Goal: Information Seeking & Learning: Find specific page/section

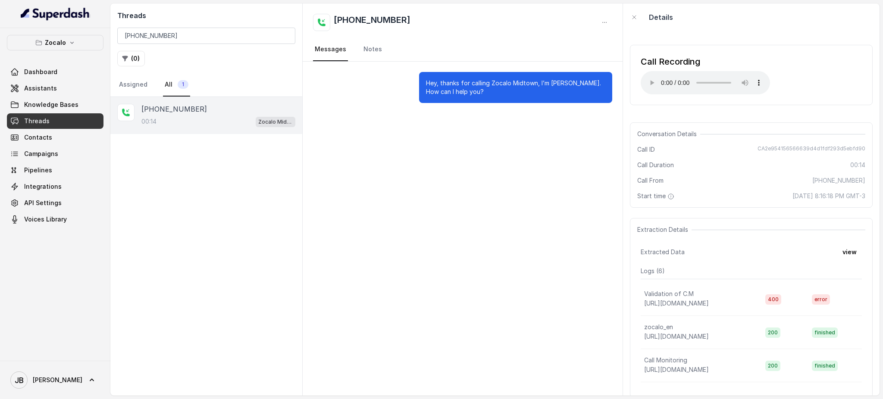
drag, startPoint x: 232, startPoint y: 121, endPoint x: 246, endPoint y: 116, distance: 15.0
click at [231, 120] on div "00:14 Zocalo Midtown / EN" at bounding box center [218, 121] width 154 height 11
click at [773, 147] on span "CA2e954156566639d4d1fdf293d5ebfd90" at bounding box center [812, 149] width 108 height 9
copy span "CA2e954156566639d4d1fdf293d5ebfd90"
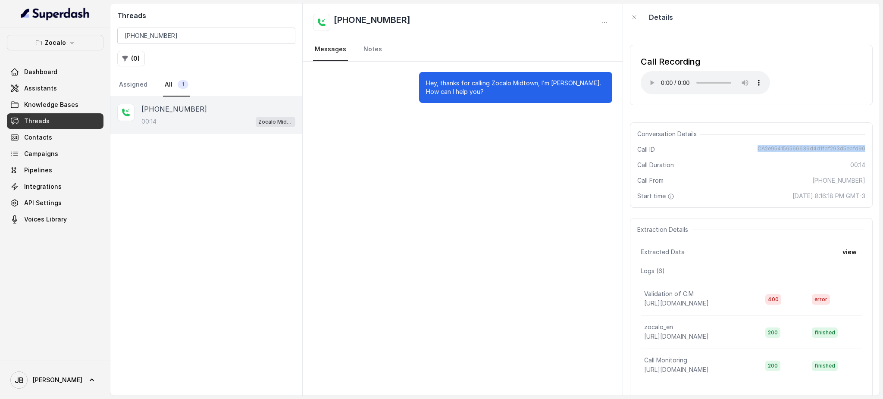
click at [71, 118] on link "Threads" at bounding box center [55, 121] width 97 height 16
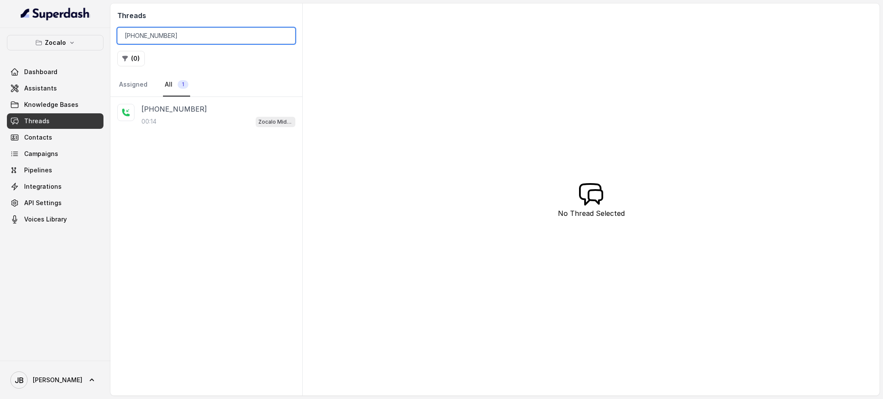
drag, startPoint x: 187, startPoint y: 35, endPoint x: 56, endPoint y: 3, distance: 134.9
click at [35, 46] on div "Zocalo Dashboard Assistants Knowledge Bases Threads Contacts Campaigns Pipeline…" at bounding box center [441, 199] width 883 height 399
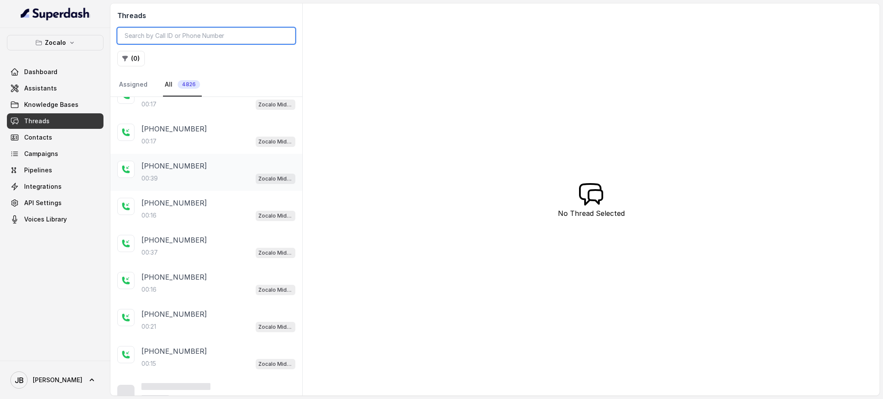
scroll to position [92, 0]
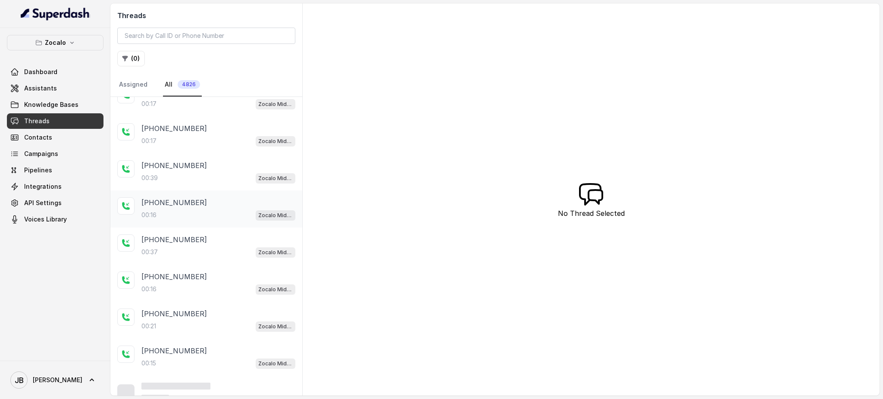
click at [199, 216] on div "00:16 Zocalo Midtown / EN" at bounding box center [218, 215] width 154 height 11
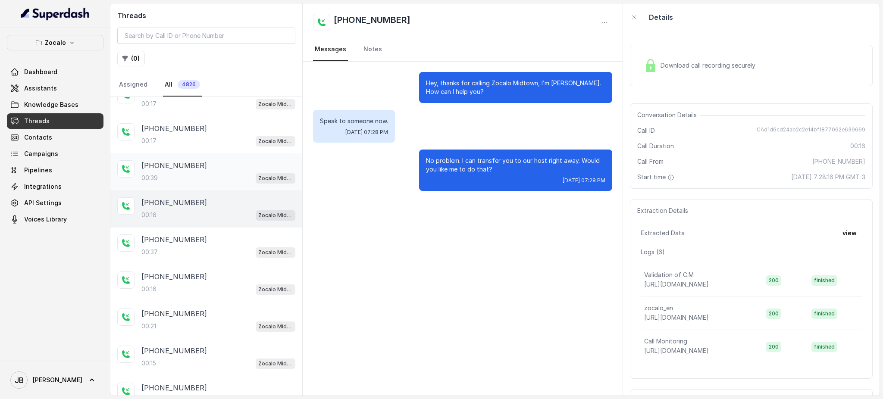
click at [202, 175] on div "00:39 Zocalo Midtown / EN" at bounding box center [218, 177] width 154 height 11
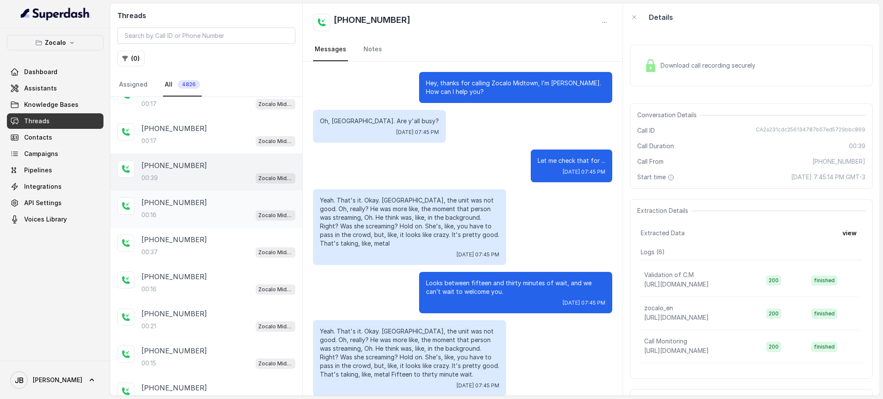
scroll to position [10, 0]
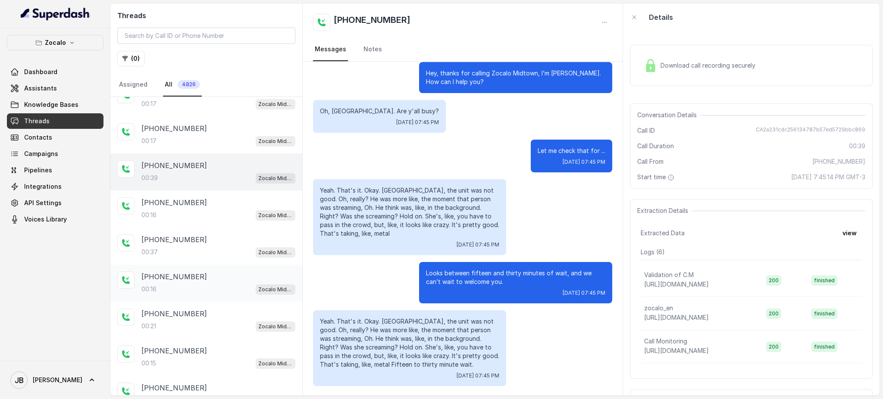
drag, startPoint x: 213, startPoint y: 237, endPoint x: 202, endPoint y: 281, distance: 45.0
click at [213, 238] on div "[PHONE_NUMBER]" at bounding box center [218, 240] width 154 height 10
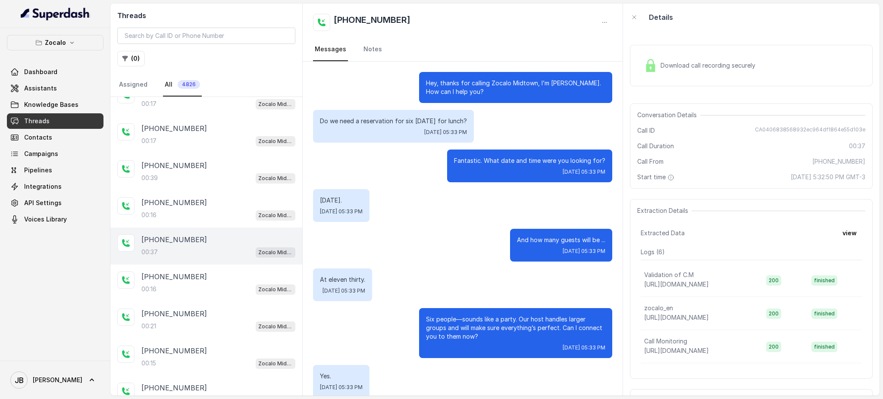
scroll to position [60, 0]
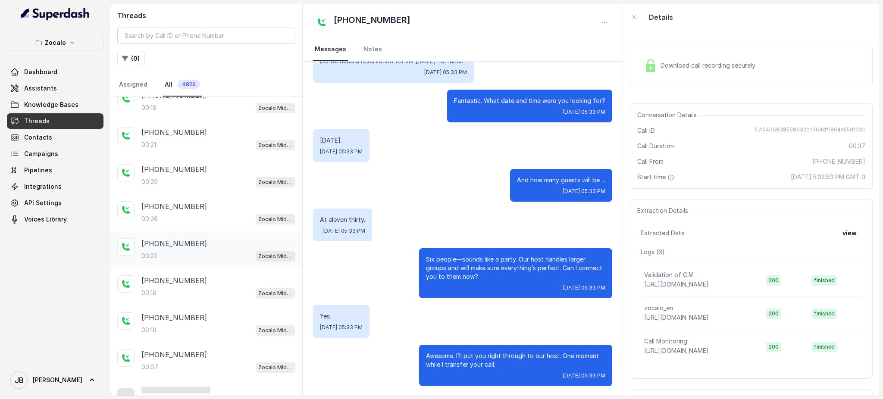
click at [211, 256] on div "[PHONE_NUMBER]:22 Zocalo Midtown / EN" at bounding box center [206, 250] width 192 height 37
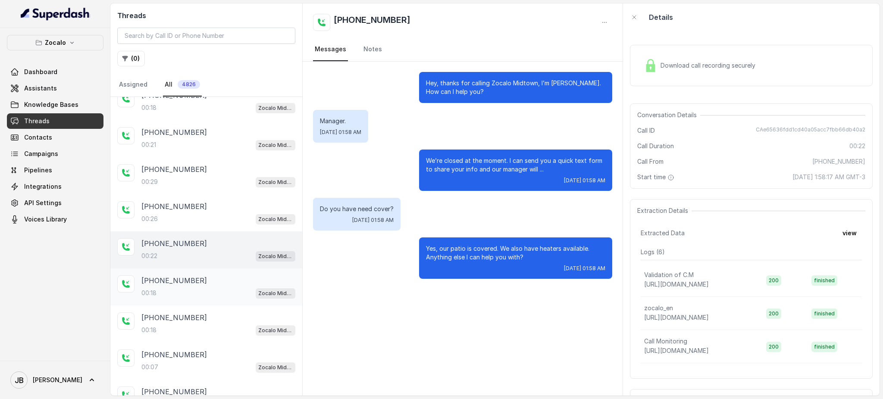
click at [219, 288] on div "00:18 Zocalo Midtown / EN" at bounding box center [218, 293] width 154 height 11
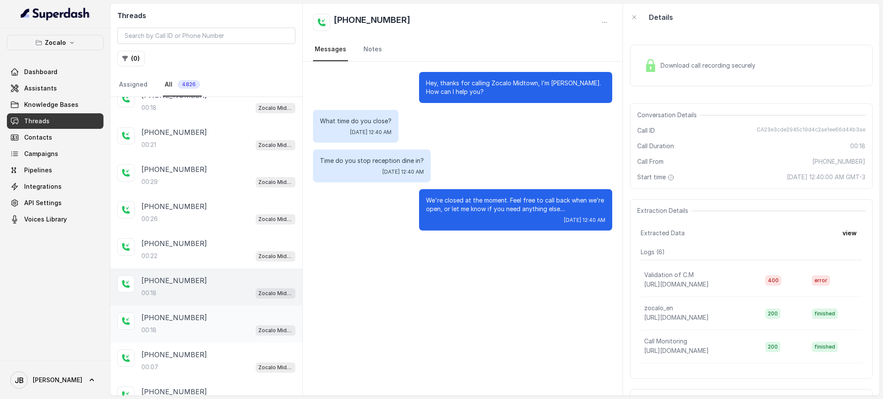
click at [219, 313] on div "[PHONE_NUMBER]" at bounding box center [218, 318] width 154 height 10
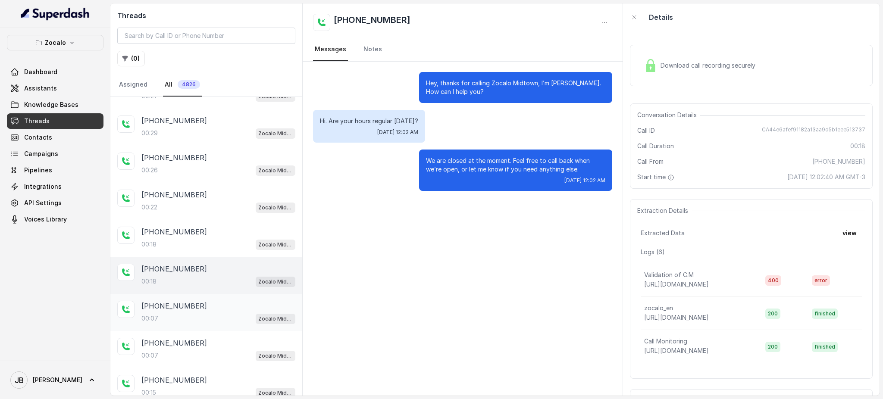
scroll to position [516, 0]
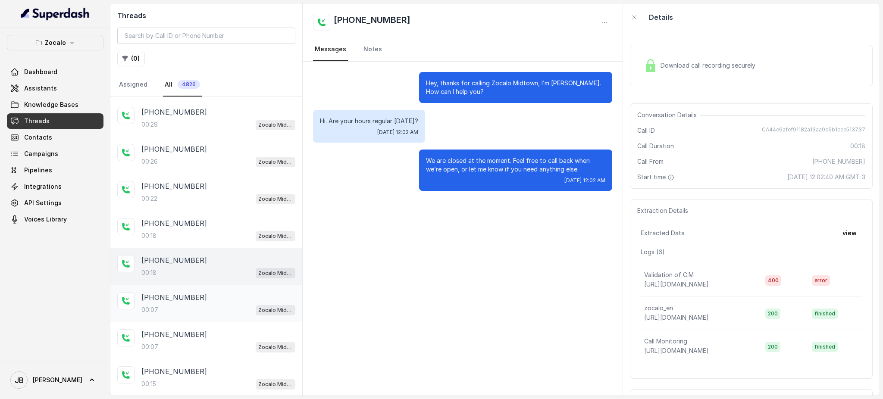
click at [216, 306] on div "00:07 Zocalo Midtown / EN" at bounding box center [218, 309] width 154 height 11
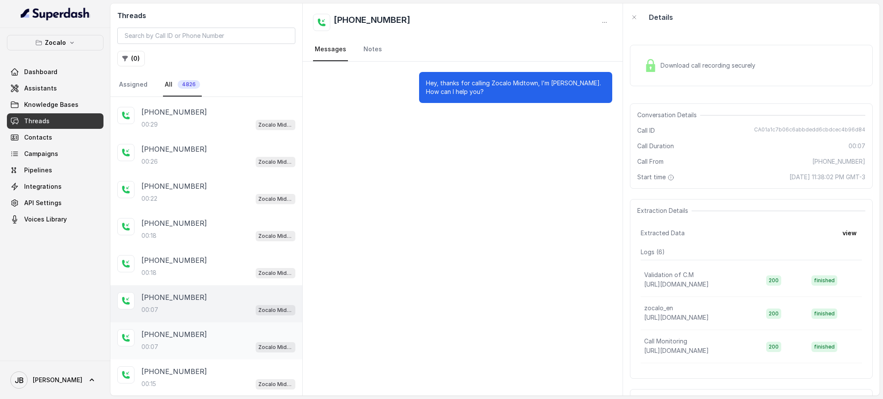
click at [215, 341] on div "00:07 Zocalo Midtown / EN" at bounding box center [218, 346] width 154 height 11
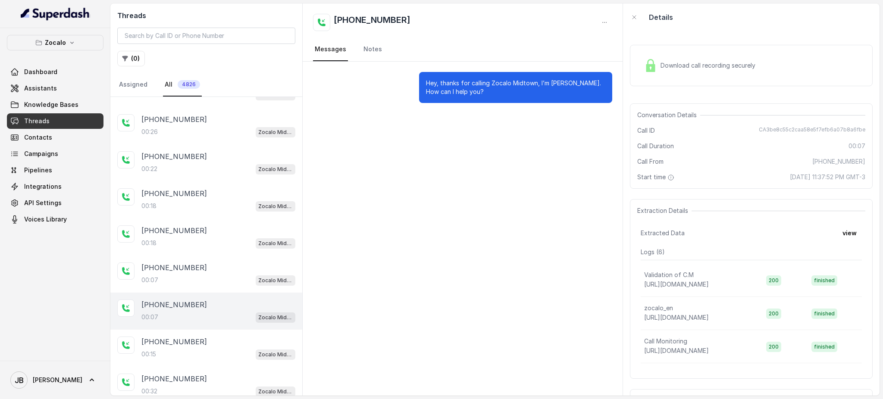
scroll to position [574, 0]
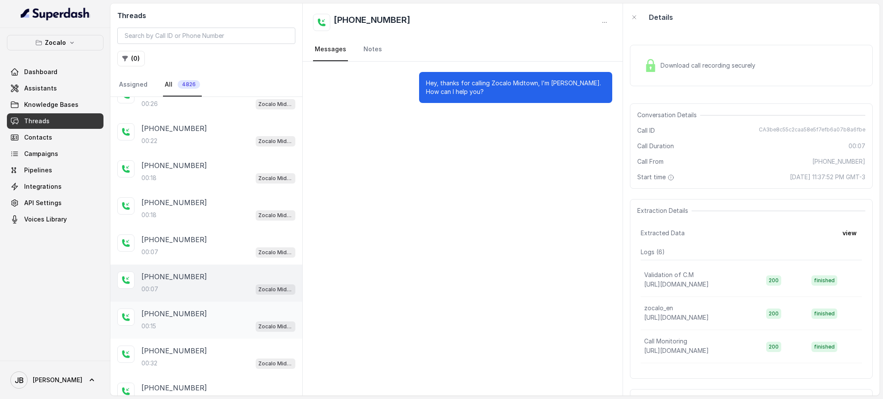
click at [210, 321] on div "00:15 Zocalo Midtown / EN" at bounding box center [218, 326] width 154 height 11
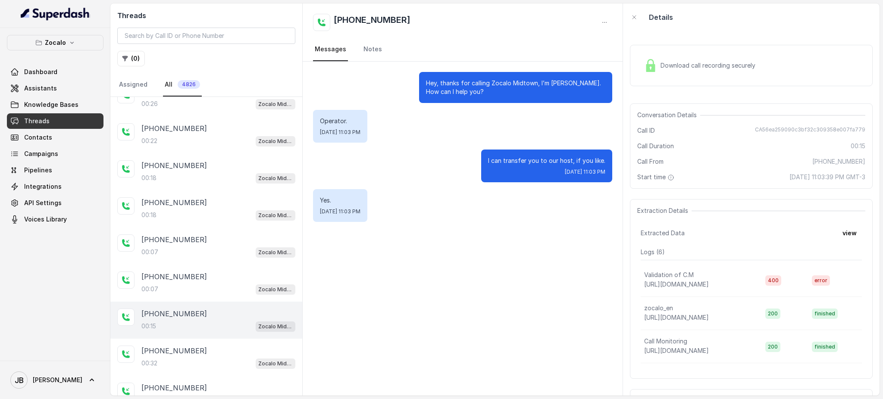
scroll to position [826, 0]
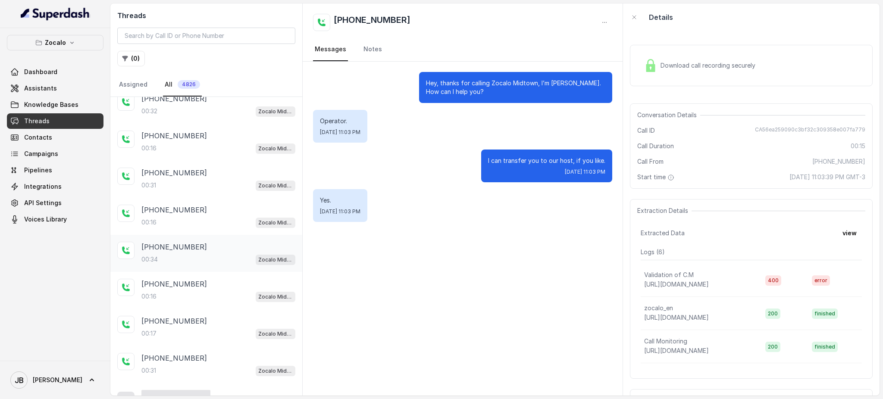
click at [216, 260] on div "[PHONE_NUMBER]:34 Zocalo Midtown / EN" at bounding box center [206, 253] width 192 height 37
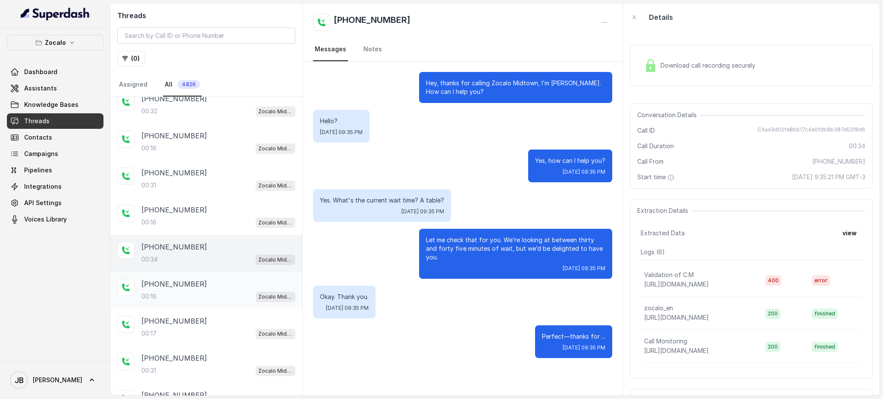
click at [222, 291] on div "00:16 Zocalo Midtown / EN" at bounding box center [218, 296] width 154 height 11
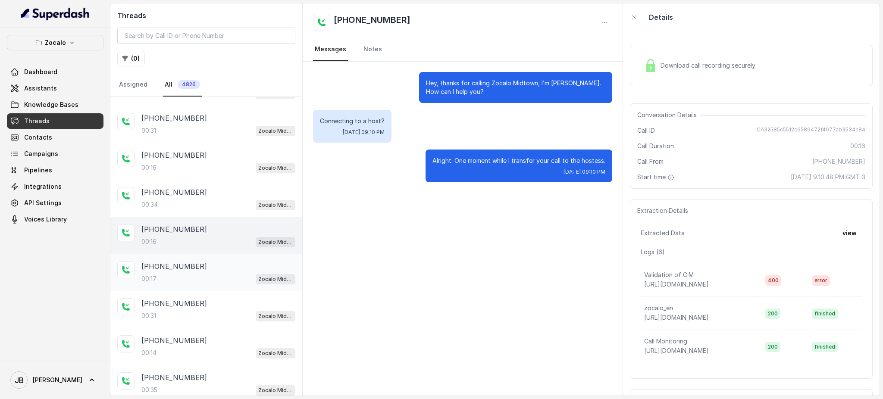
scroll to position [884, 0]
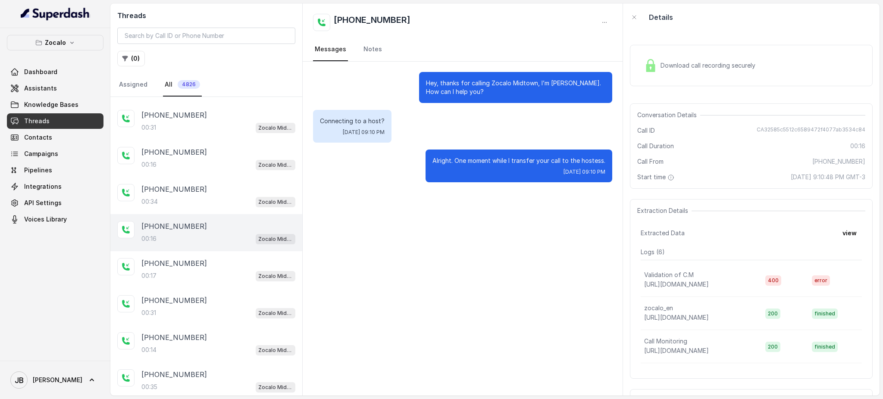
click at [225, 235] on div "[PHONE_NUMBER]:16 Zocalo Midtown / EN" at bounding box center [206, 232] width 192 height 37
click at [219, 272] on div "[PHONE_NUMBER]:17 Zocalo Midtown / EN" at bounding box center [206, 269] width 192 height 37
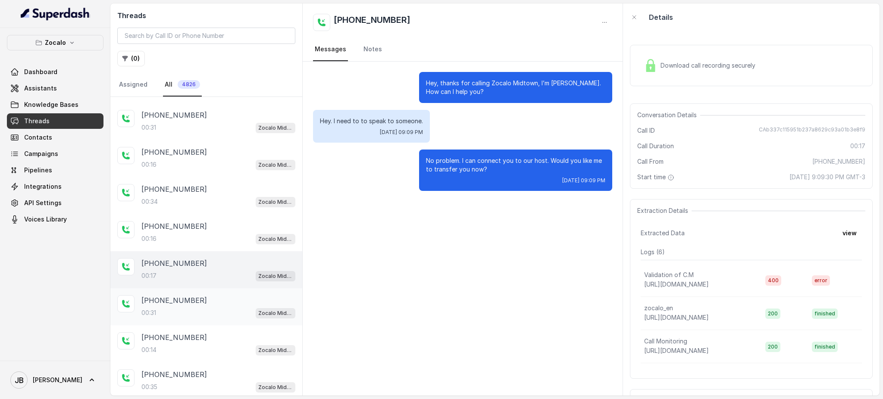
click at [215, 295] on div "[PHONE_NUMBER]" at bounding box center [218, 300] width 154 height 10
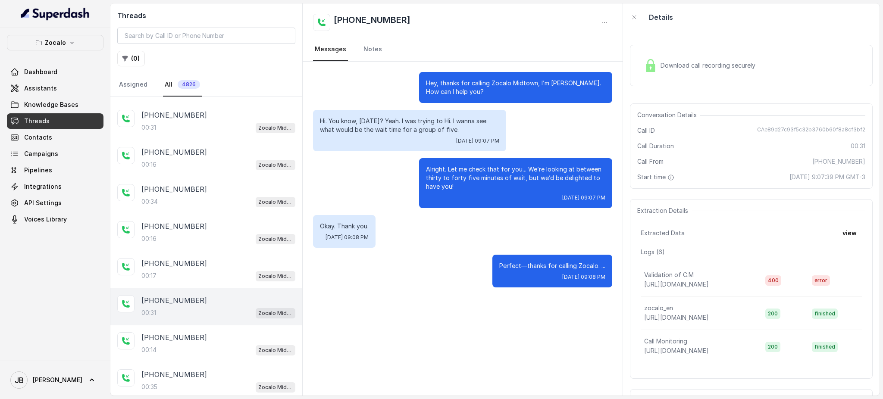
scroll to position [1114, 0]
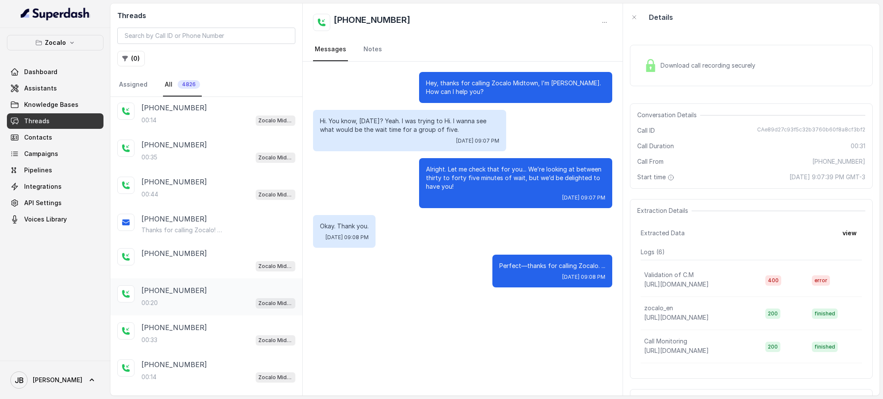
click at [222, 285] on div "[PHONE_NUMBER]:20 Zocalo Midtown / EN" at bounding box center [218, 296] width 154 height 23
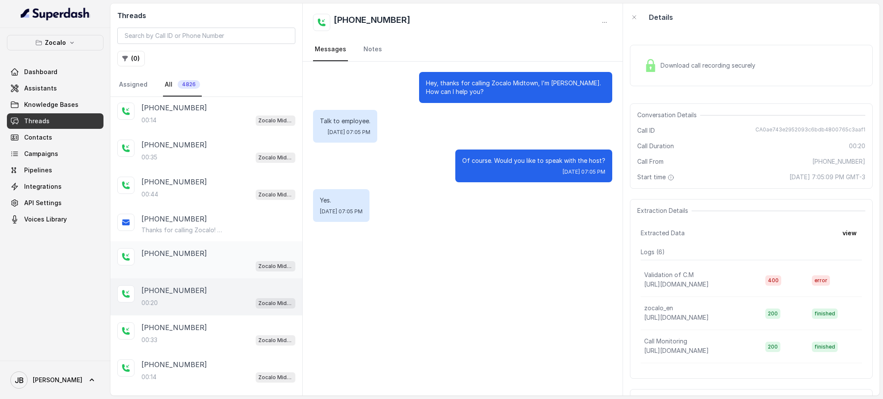
click at [215, 260] on div "[PHONE_NUMBER] [GEOGRAPHIC_DATA] Midtown / EN" at bounding box center [206, 259] width 192 height 37
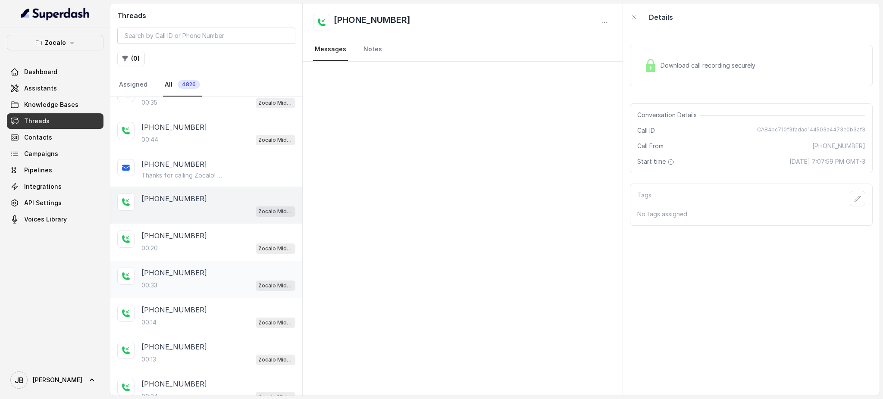
scroll to position [1171, 0]
click at [206, 240] on div "00:20 Zocalo Midtown / EN" at bounding box center [218, 245] width 154 height 11
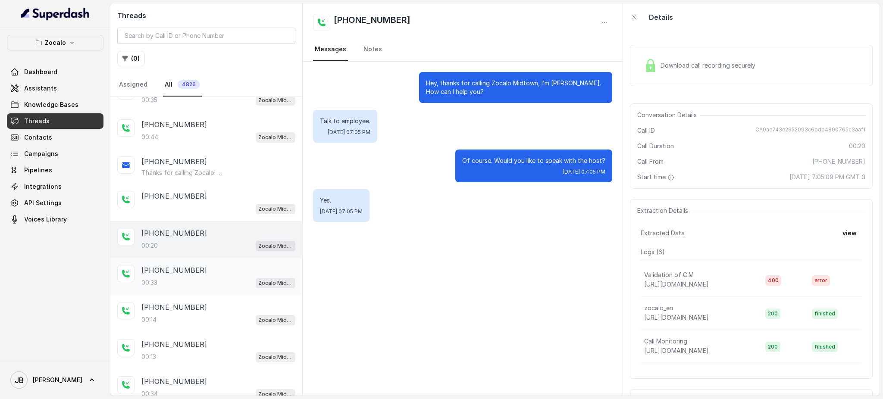
click at [207, 265] on div "[PHONE_NUMBER]:33 Zocalo Midtown / EN" at bounding box center [218, 276] width 154 height 23
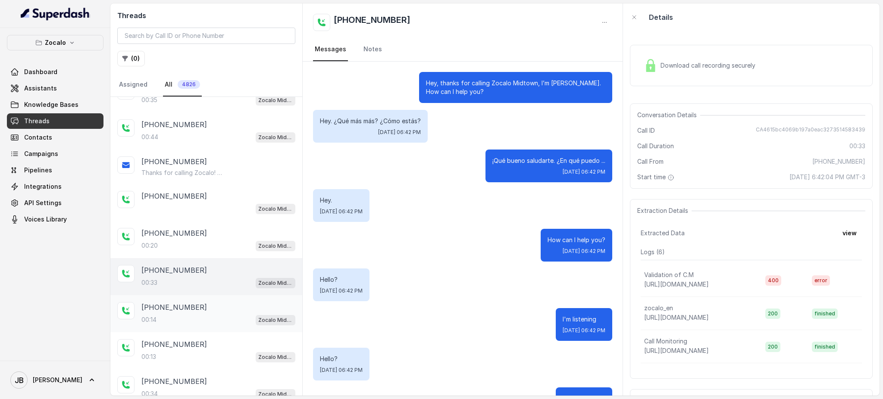
scroll to position [113, 0]
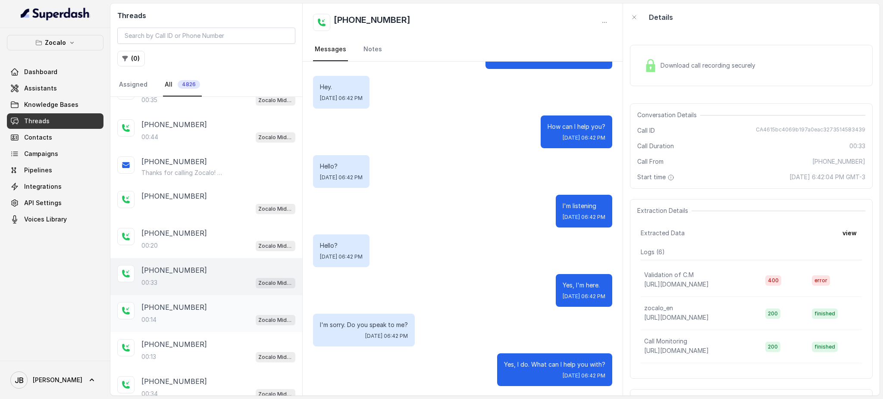
click at [202, 295] on div "[PHONE_NUMBER]:14 Zocalo Midtown / EN" at bounding box center [206, 313] width 192 height 37
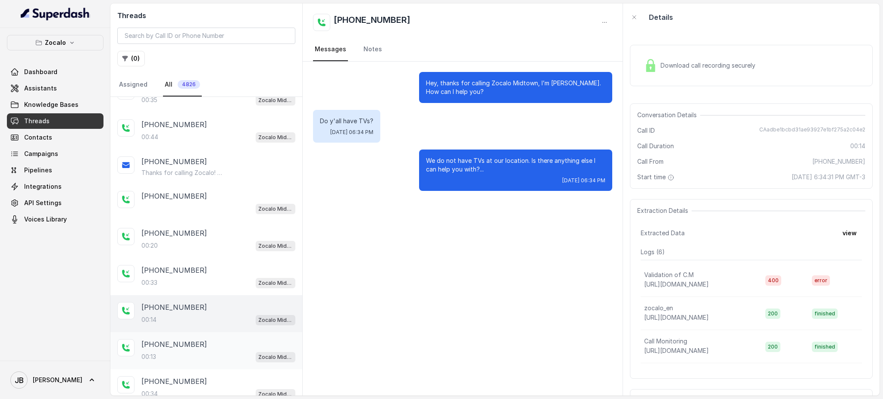
click at [213, 339] on div "[PHONE_NUMBER]" at bounding box center [218, 344] width 154 height 10
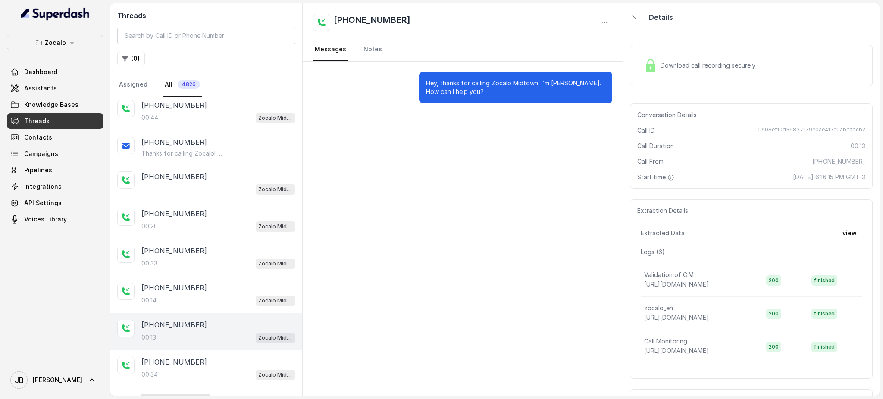
scroll to position [1191, 0]
click at [202, 356] on div "[PHONE_NUMBER]" at bounding box center [218, 361] width 154 height 10
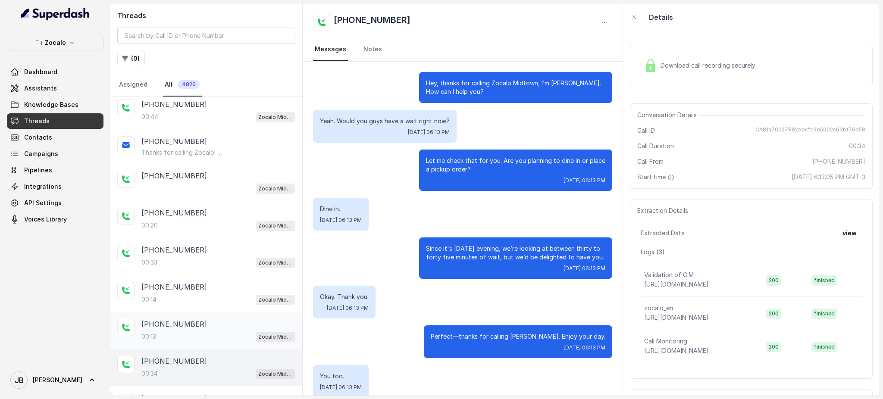
scroll to position [12, 0]
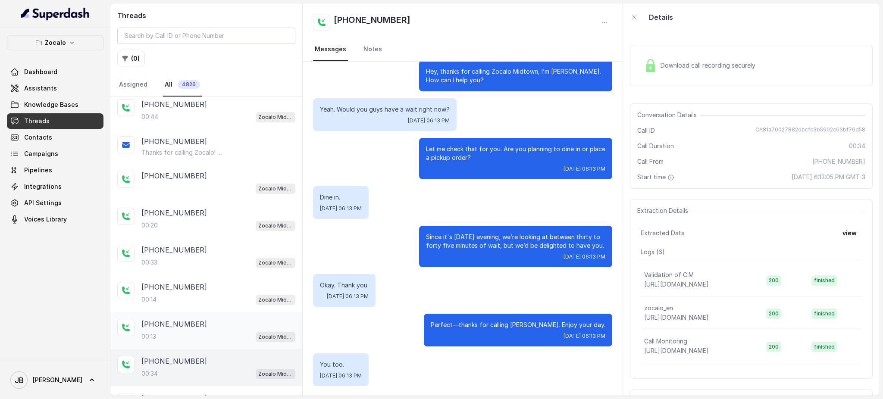
click at [197, 319] on div "[PHONE_NUMBER]" at bounding box center [218, 324] width 154 height 10
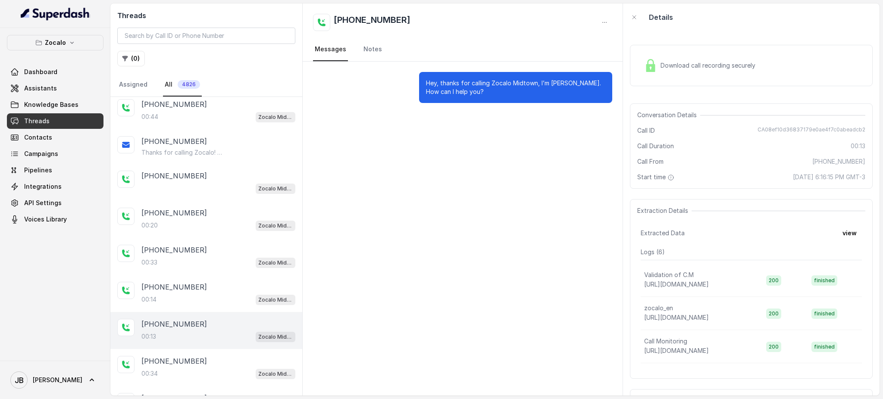
click at [667, 58] on div "Download call recording securely" at bounding box center [700, 66] width 118 height 20
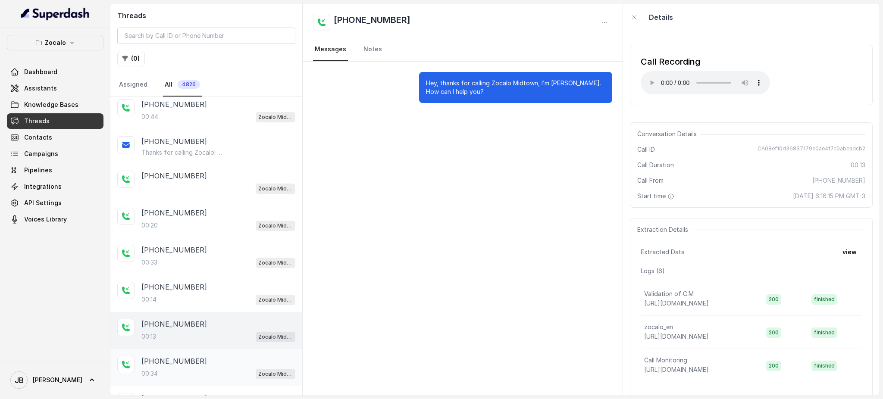
click at [200, 349] on div "[PHONE_NUMBER]:34 Zocalo Midtown / EN" at bounding box center [206, 367] width 192 height 37
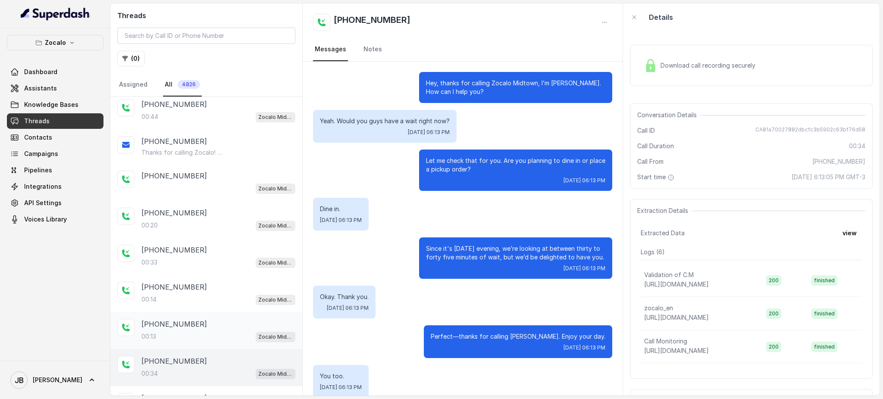
scroll to position [12, 0]
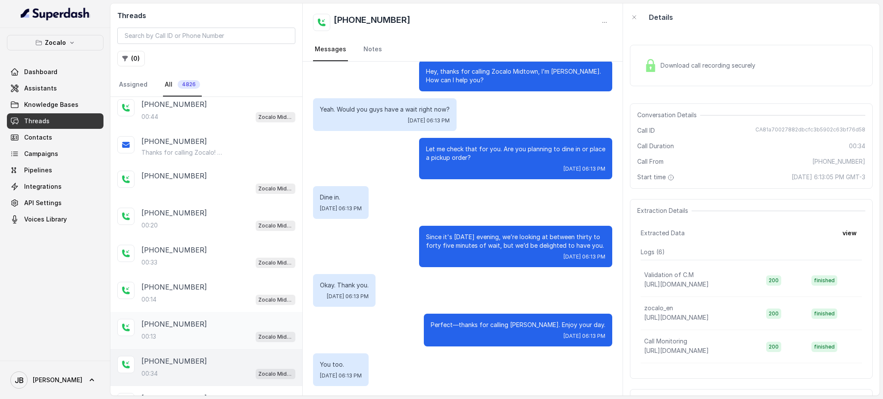
click at [210, 331] on div "00:13 Zocalo Midtown / EN" at bounding box center [218, 336] width 154 height 11
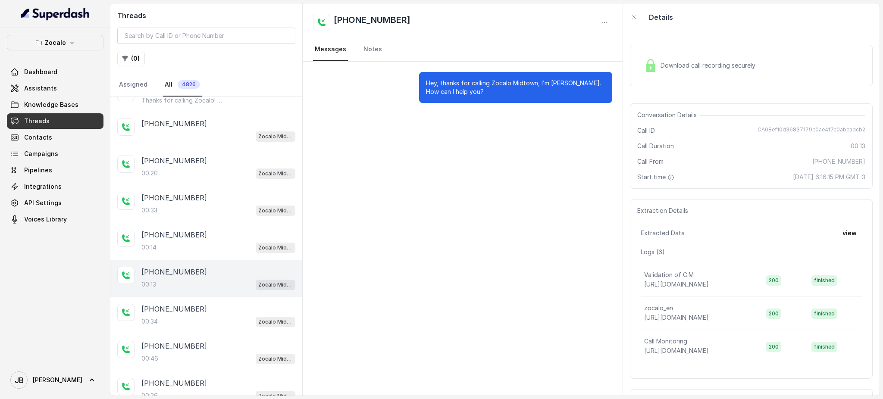
scroll to position [1364, 0]
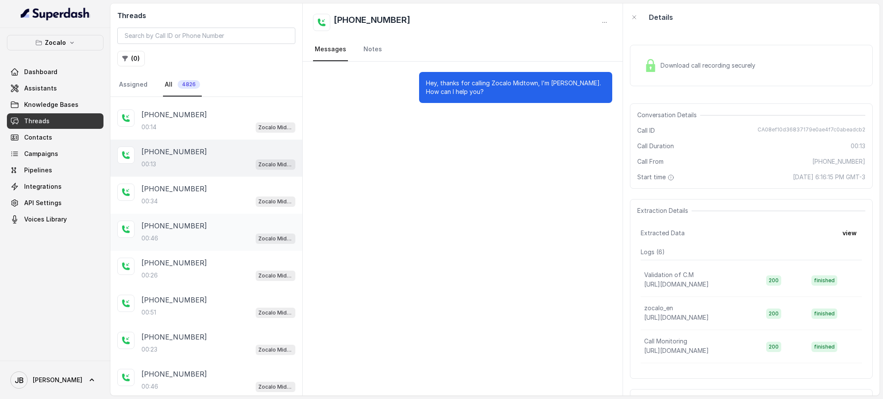
click at [208, 221] on div "[PHONE_NUMBER]" at bounding box center [218, 226] width 154 height 10
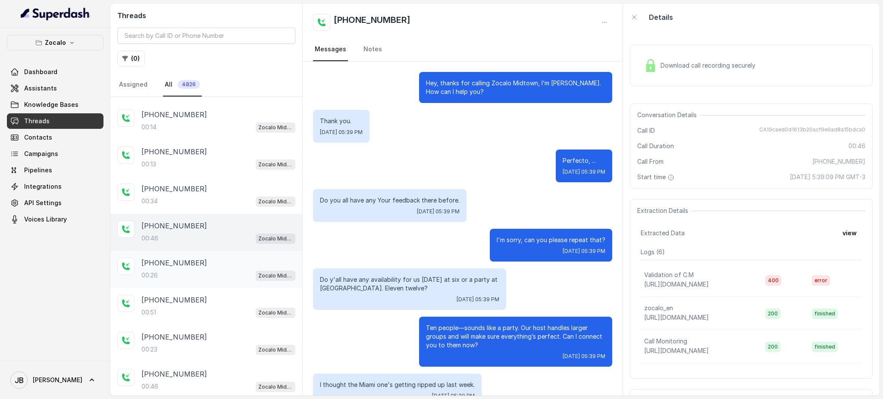
scroll to position [307, 0]
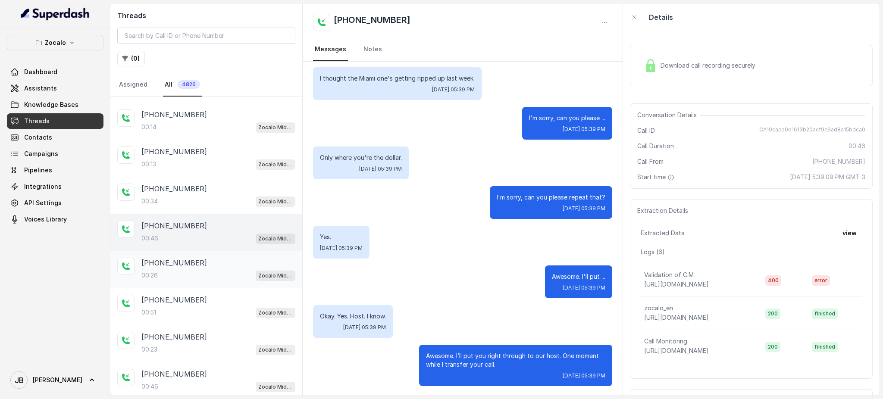
drag, startPoint x: 205, startPoint y: 259, endPoint x: 211, endPoint y: 233, distance: 26.6
click at [205, 270] on div "00:26 Zocalo Midtown / EN" at bounding box center [218, 275] width 154 height 11
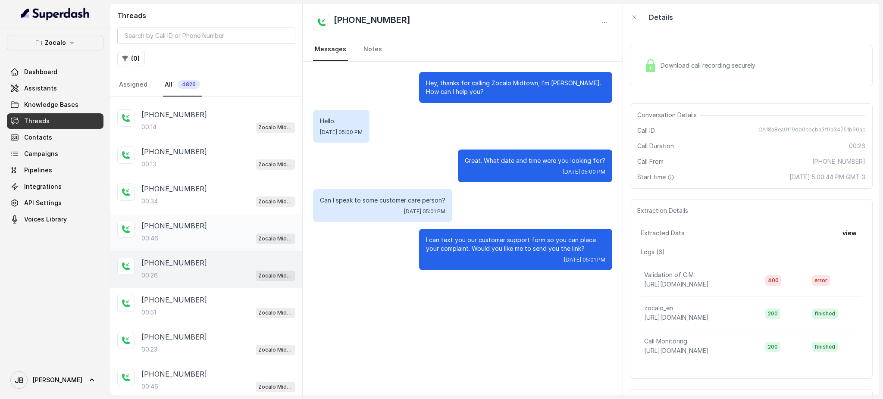
click at [213, 233] on div "00:46 Zocalo Midtown / EN" at bounding box center [218, 238] width 154 height 11
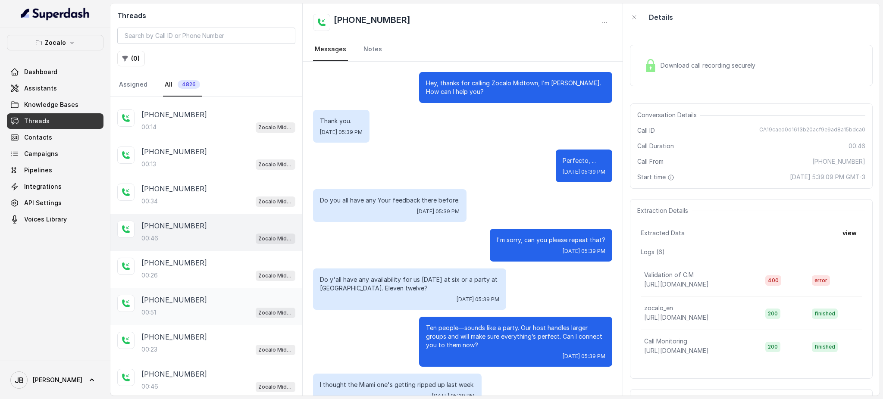
scroll to position [307, 0]
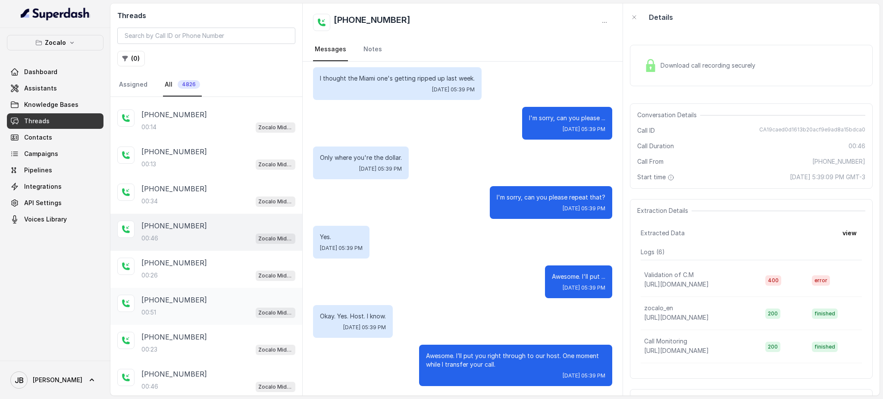
click at [206, 307] on div "00:51 Zocalo Midtown / EN" at bounding box center [218, 312] width 154 height 11
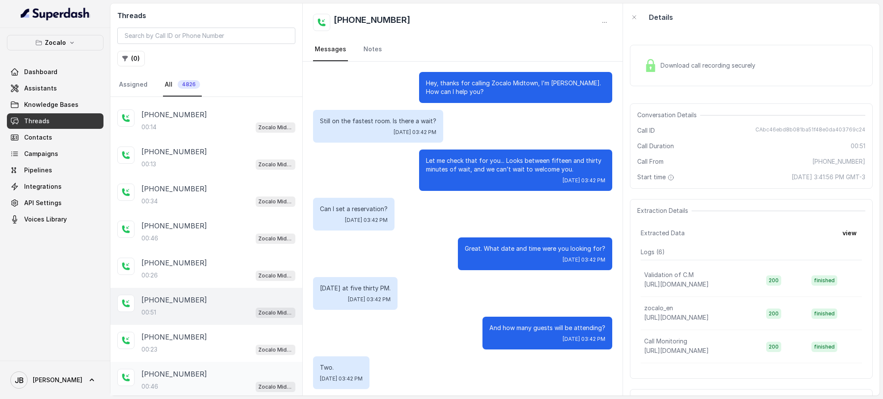
scroll to position [91, 0]
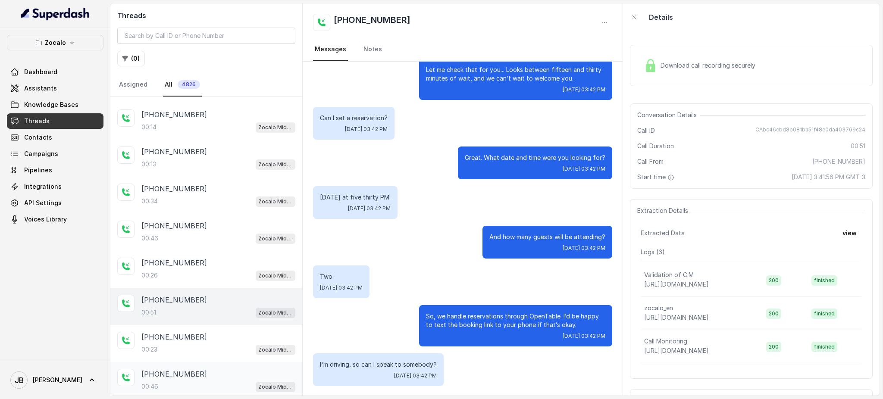
click at [219, 362] on div "[PHONE_NUMBER]:46 Zocalo Midtown / EN" at bounding box center [206, 380] width 192 height 37
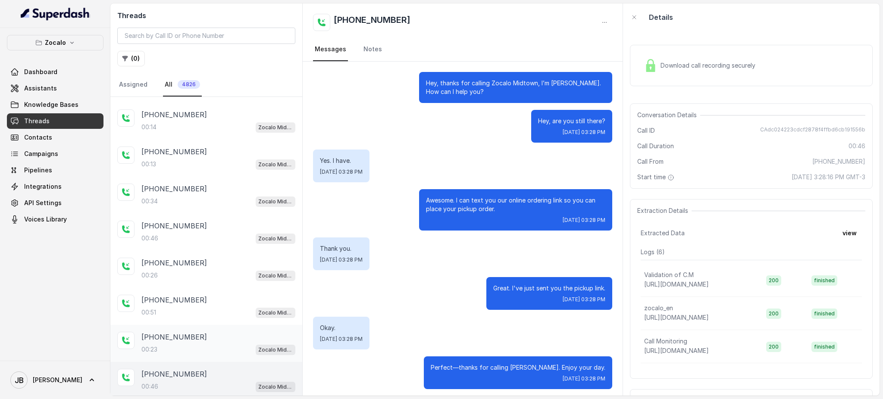
scroll to position [3, 0]
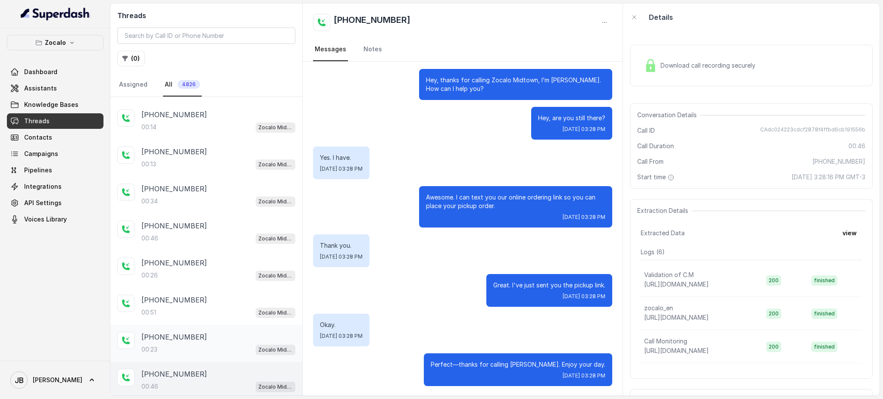
click at [213, 332] on div "[PHONE_NUMBER]" at bounding box center [218, 337] width 154 height 10
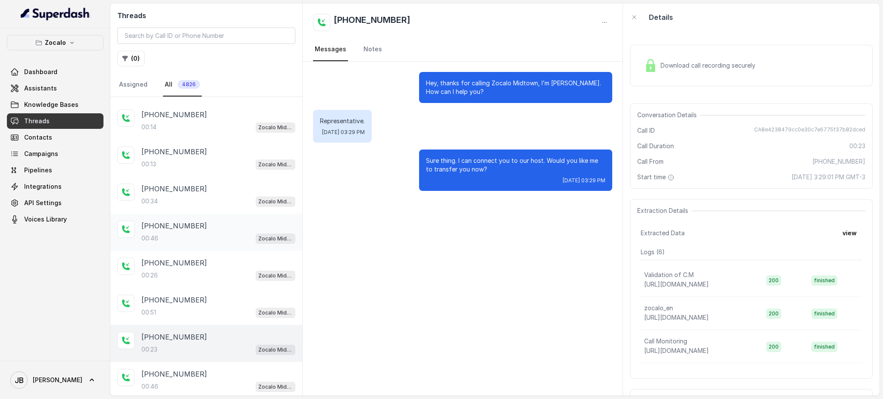
drag, startPoint x: 212, startPoint y: 207, endPoint x: 204, endPoint y: 173, distance: 35.0
click at [211, 221] on div "[PHONE_NUMBER]" at bounding box center [218, 226] width 154 height 10
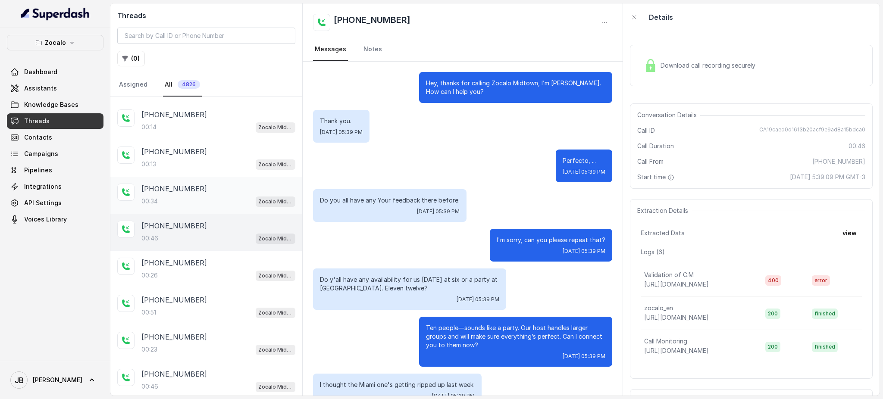
scroll to position [307, 0]
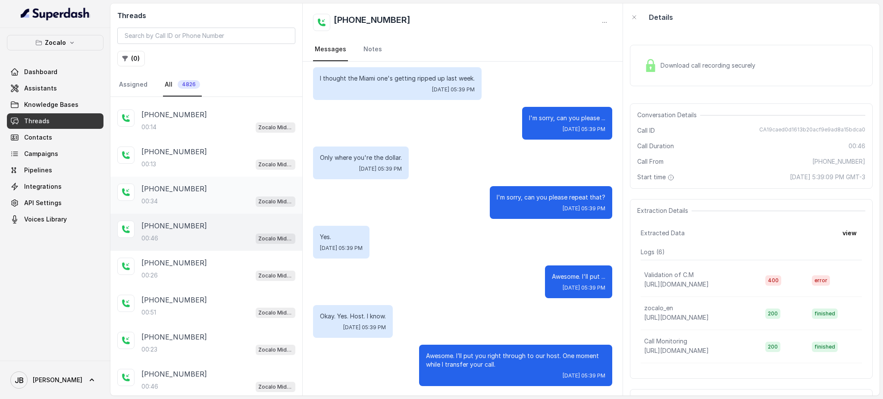
click at [205, 177] on div "[PHONE_NUMBER]:34 Zocalo Midtown / EN" at bounding box center [206, 195] width 192 height 37
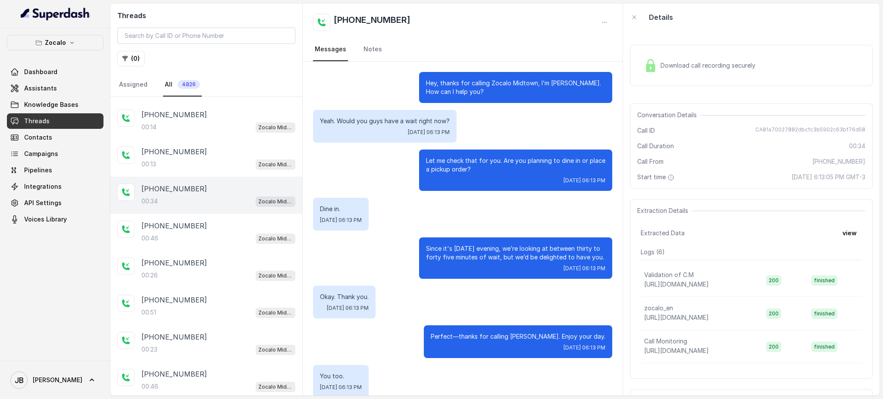
scroll to position [12, 0]
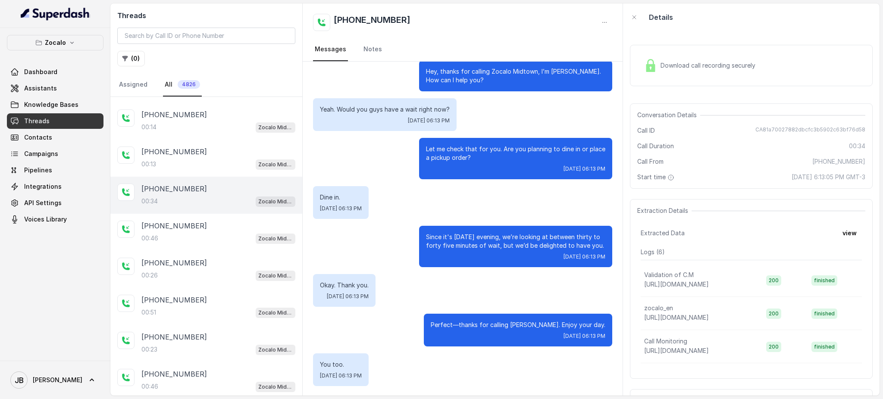
drag, startPoint x: 211, startPoint y: 183, endPoint x: 209, endPoint y: 166, distance: 17.8
click at [211, 184] on div "[PHONE_NUMBER]:34 Zocalo Midtown / EN" at bounding box center [218, 195] width 154 height 23
click at [210, 140] on div "[PHONE_NUMBER]:13 Zocalo Midtown / EN" at bounding box center [206, 158] width 192 height 37
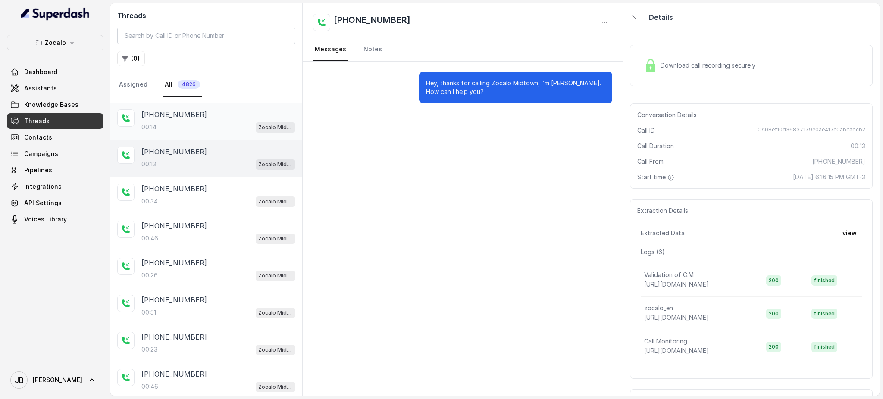
scroll to position [1306, 0]
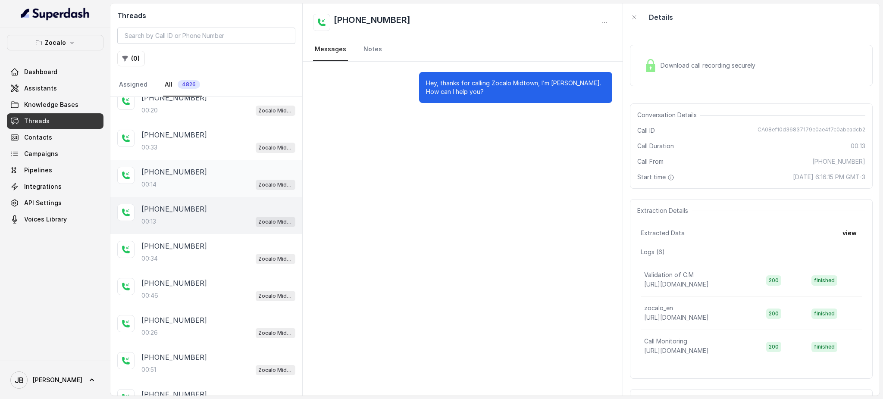
drag, startPoint x: 200, startPoint y: 173, endPoint x: 210, endPoint y: 203, distance: 31.9
click at [201, 179] on div "00:14 Zocalo Midtown / EN" at bounding box center [218, 184] width 154 height 11
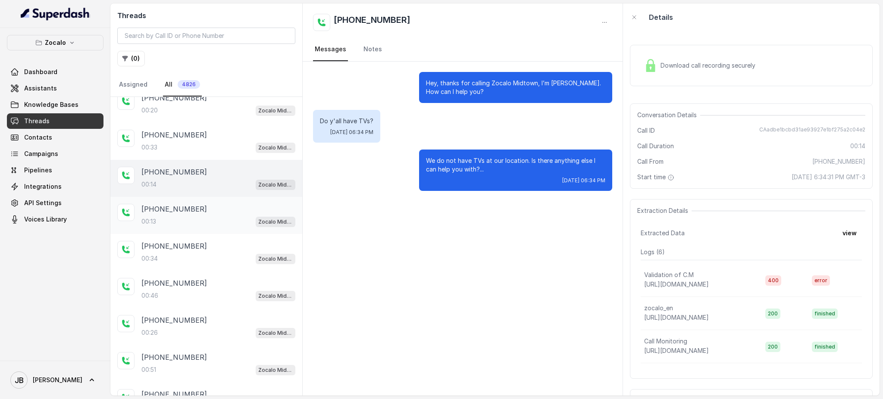
click at [210, 216] on div "00:13 Zocalo Midtown / EN" at bounding box center [218, 221] width 154 height 11
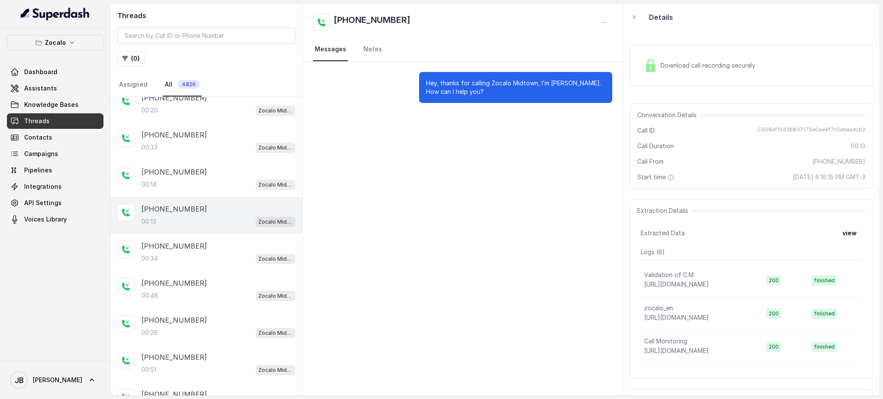
click at [803, 131] on span "CA08ef10d36837179e0ae4f7c0abeadcb2" at bounding box center [812, 130] width 108 height 9
copy span "CA08ef10d36837179e0ae4f7c0abeadcb2"
drag, startPoint x: 69, startPoint y: 50, endPoint x: 66, endPoint y: 46, distance: 5.6
click at [68, 49] on button "Zocalo" at bounding box center [55, 43] width 97 height 16
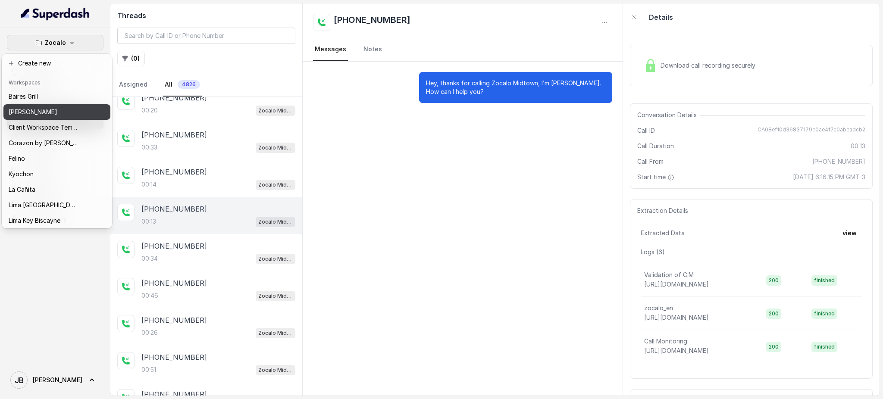
click at [54, 114] on div "[PERSON_NAME]" at bounding box center [43, 112] width 69 height 10
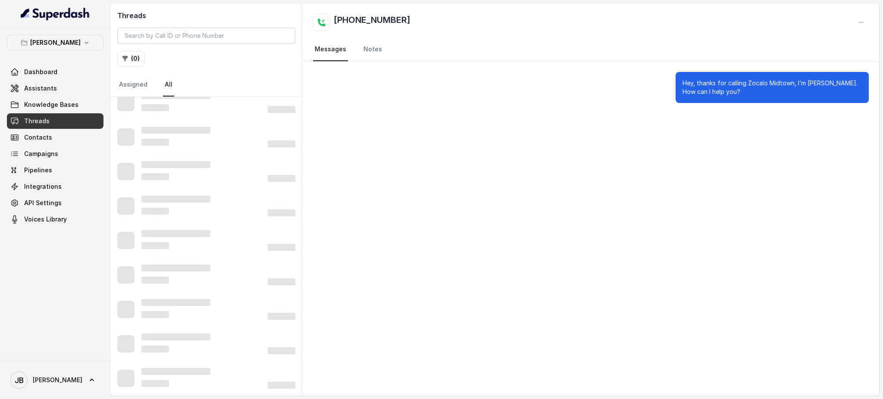
scroll to position [390, 0]
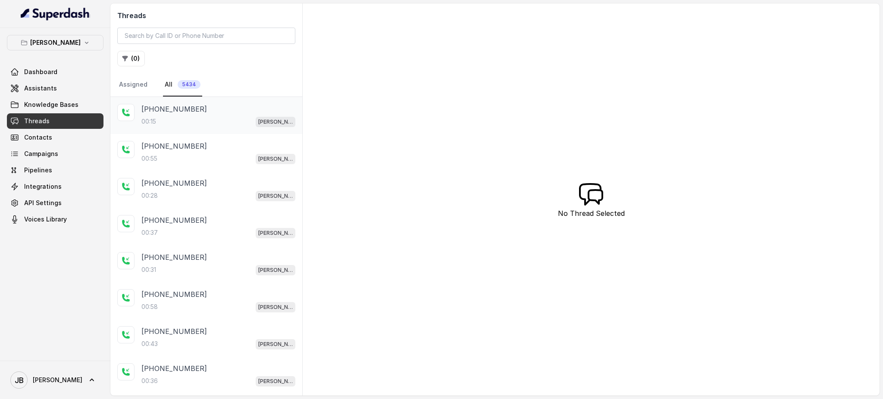
click at [196, 121] on div "00:15 [PERSON_NAME]" at bounding box center [218, 121] width 154 height 11
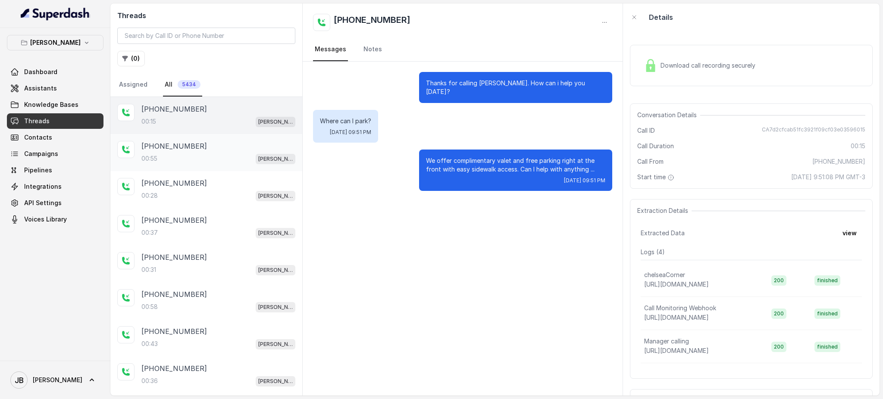
click at [197, 157] on div "00:55 [PERSON_NAME]" at bounding box center [218, 158] width 154 height 11
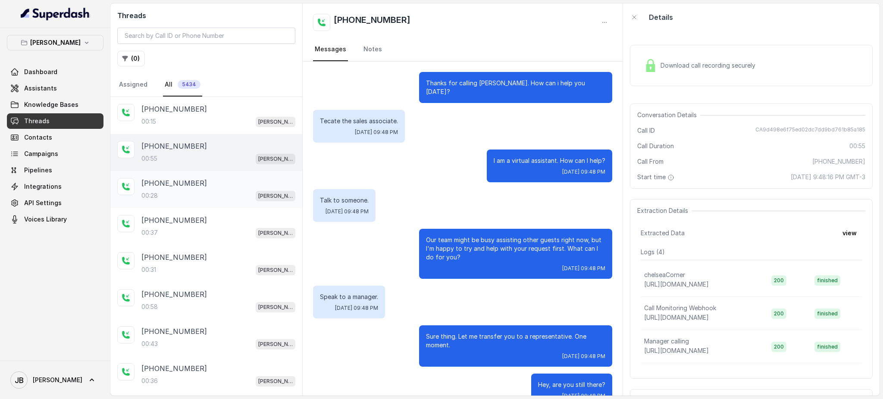
scroll to position [91, 0]
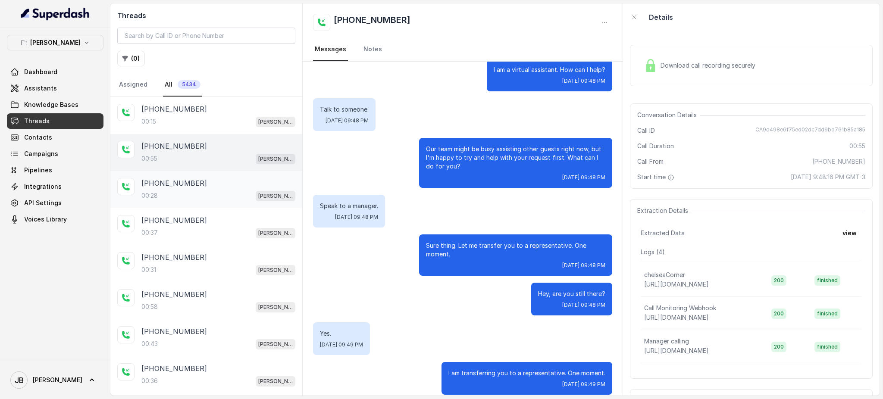
drag, startPoint x: 202, startPoint y: 185, endPoint x: 203, endPoint y: 191, distance: 6.5
click at [202, 185] on div "[PHONE_NUMBER]" at bounding box center [218, 183] width 154 height 10
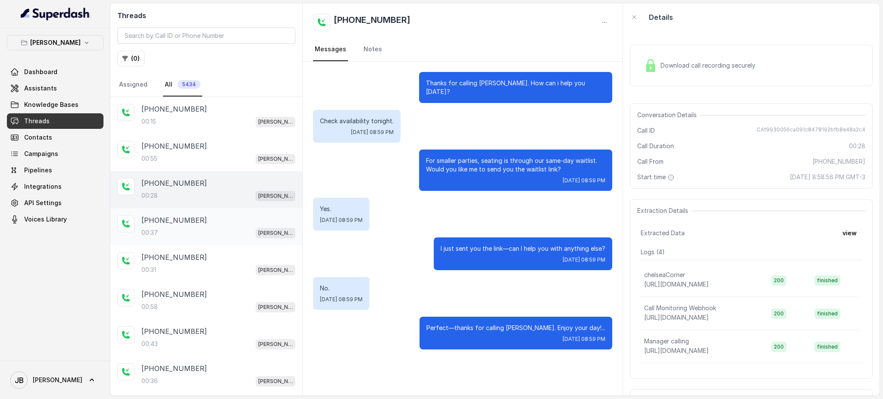
click at [203, 220] on div "[PHONE_NUMBER]" at bounding box center [218, 220] width 154 height 10
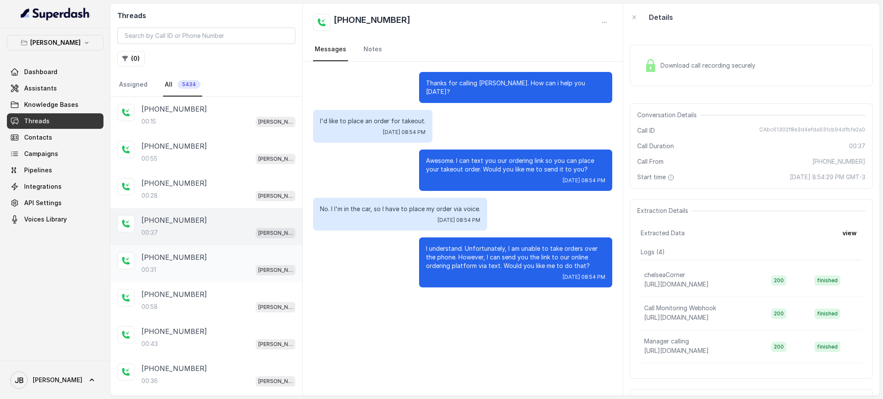
click at [201, 266] on div "00:31 [PERSON_NAME]" at bounding box center [218, 269] width 154 height 11
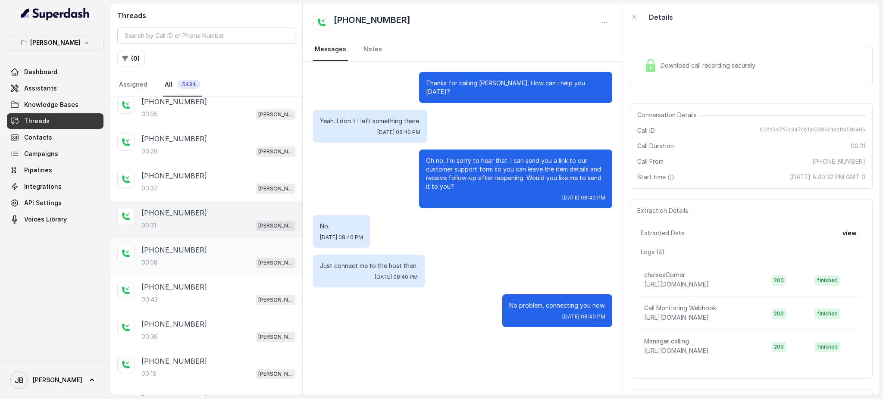
scroll to position [57, 0]
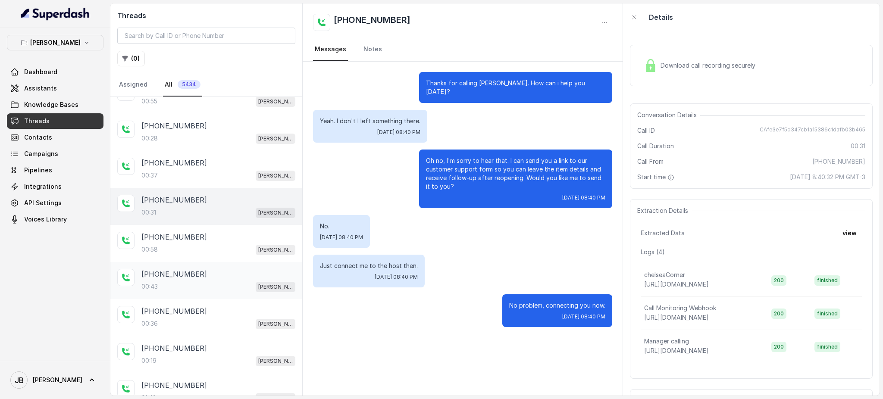
drag, startPoint x: 203, startPoint y: 241, endPoint x: 199, endPoint y: 269, distance: 28.7
click at [201, 243] on div "[PHONE_NUMBER]:58 [GEOGRAPHIC_DATA]" at bounding box center [218, 243] width 154 height 23
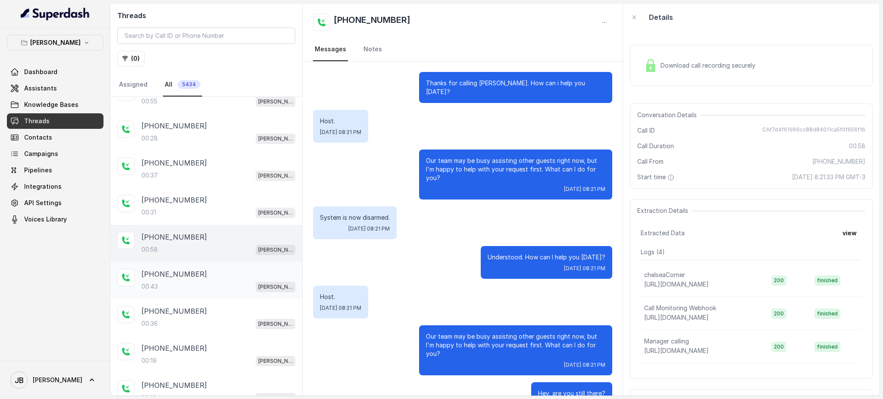
click at [199, 276] on div "[PHONE_NUMBER]" at bounding box center [218, 274] width 154 height 10
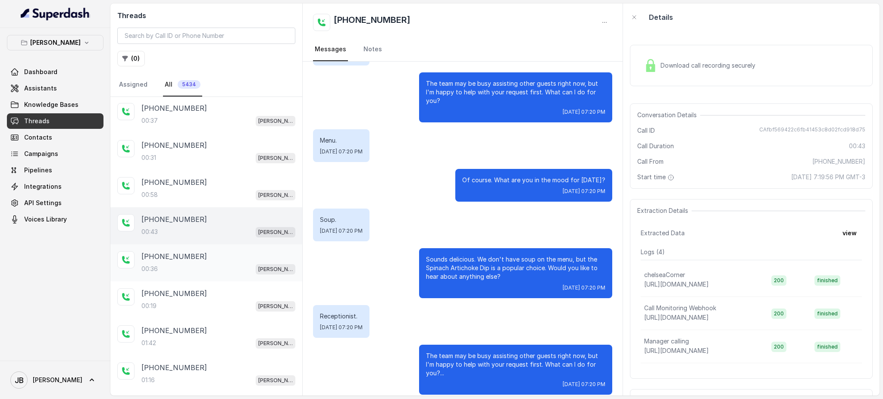
scroll to position [115, 0]
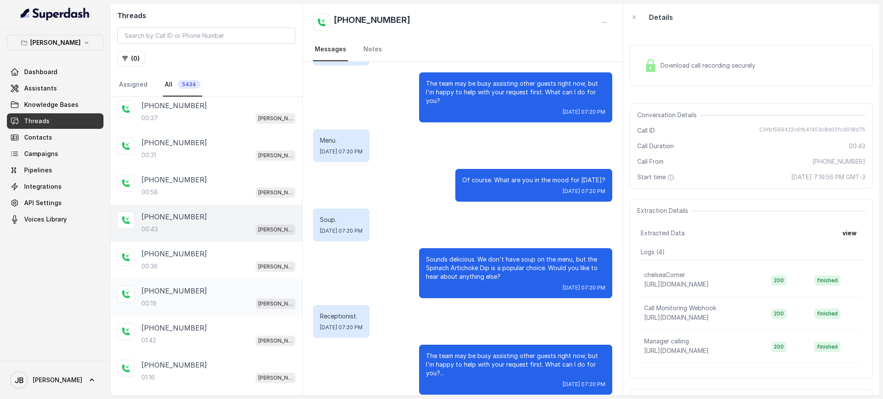
drag, startPoint x: 206, startPoint y: 248, endPoint x: 207, endPoint y: 279, distance: 31.1
click at [206, 250] on div "[PHONE_NUMBER]" at bounding box center [218, 254] width 154 height 10
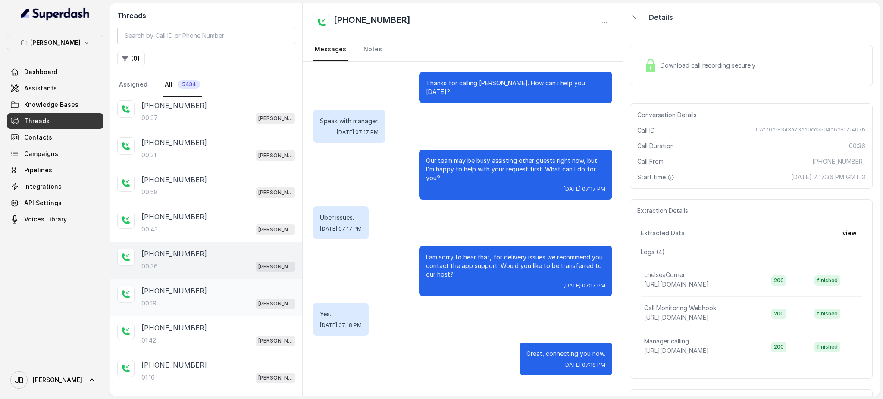
click at [204, 298] on div "00:19 [PERSON_NAME]" at bounding box center [218, 303] width 154 height 11
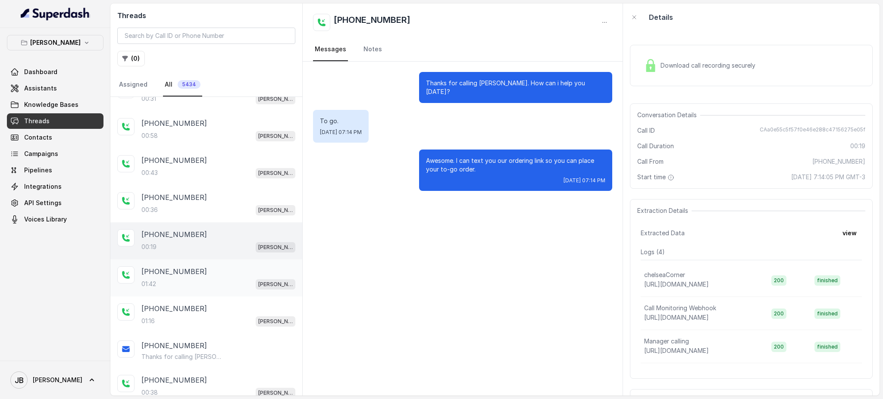
scroll to position [172, 0]
click at [196, 269] on div "[PHONE_NUMBER]" at bounding box center [218, 270] width 154 height 10
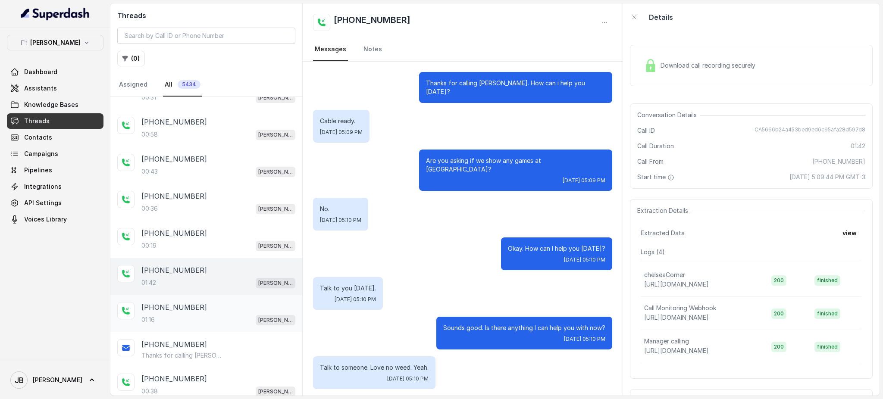
click at [195, 302] on div "[PHONE_NUMBER]" at bounding box center [218, 307] width 154 height 10
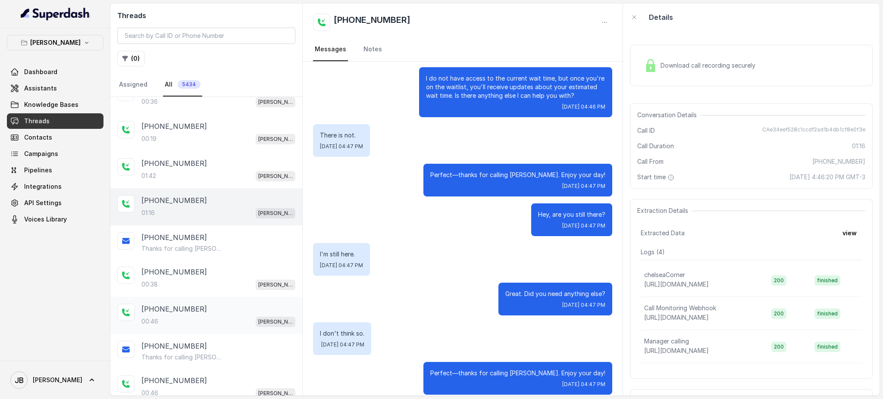
scroll to position [287, 0]
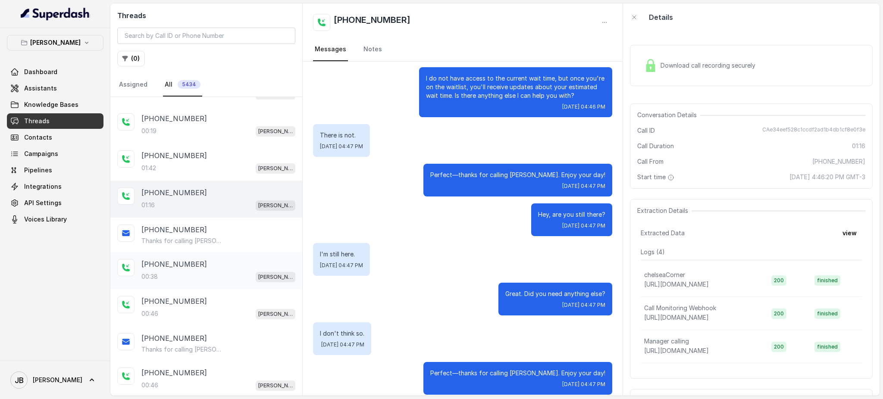
drag, startPoint x: 197, startPoint y: 275, endPoint x: 195, endPoint y: 280, distance: 4.5
click at [197, 276] on div "00:38 [PERSON_NAME]" at bounding box center [218, 276] width 154 height 11
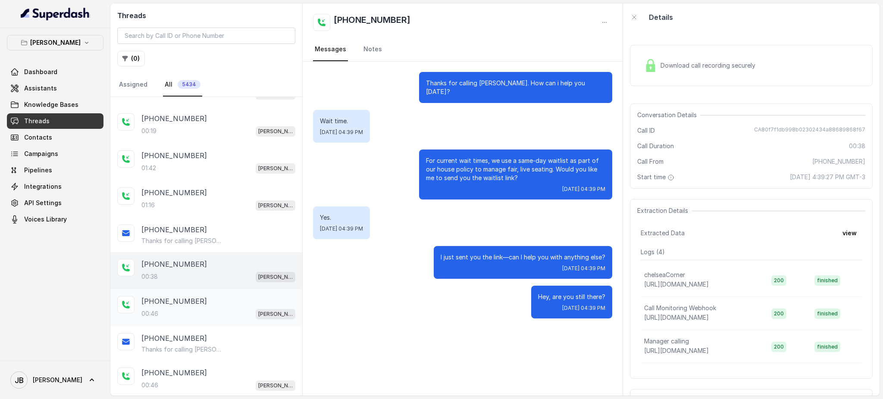
click at [201, 297] on div "[PHONE_NUMBER]" at bounding box center [218, 301] width 154 height 10
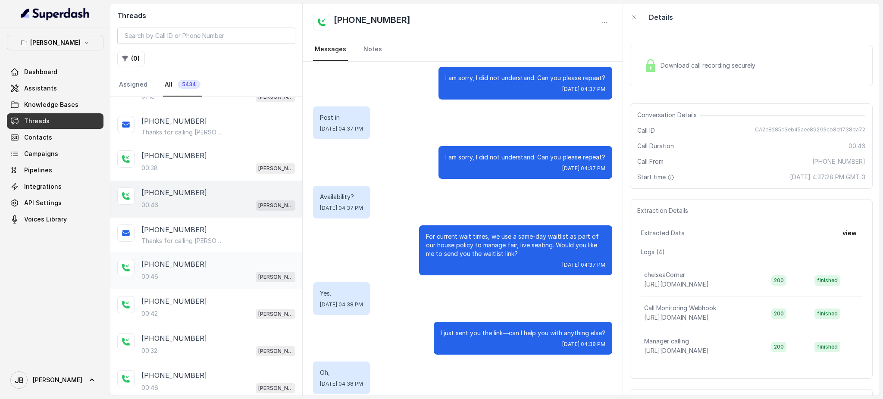
scroll to position [402, 0]
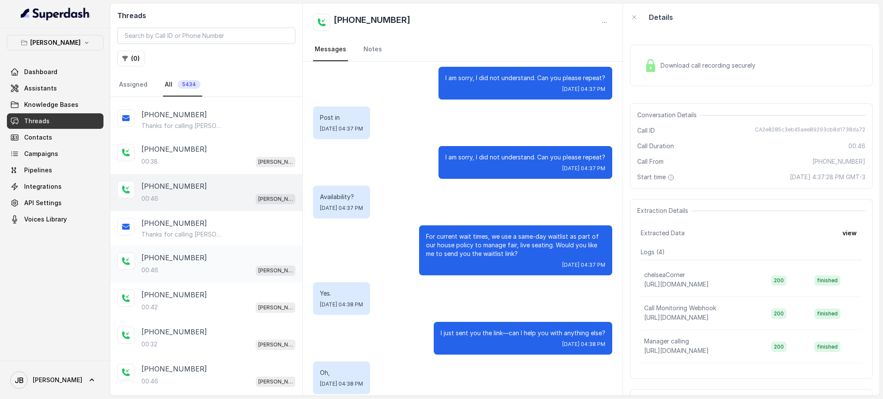
click at [219, 265] on div "00:46 [PERSON_NAME]" at bounding box center [218, 270] width 154 height 11
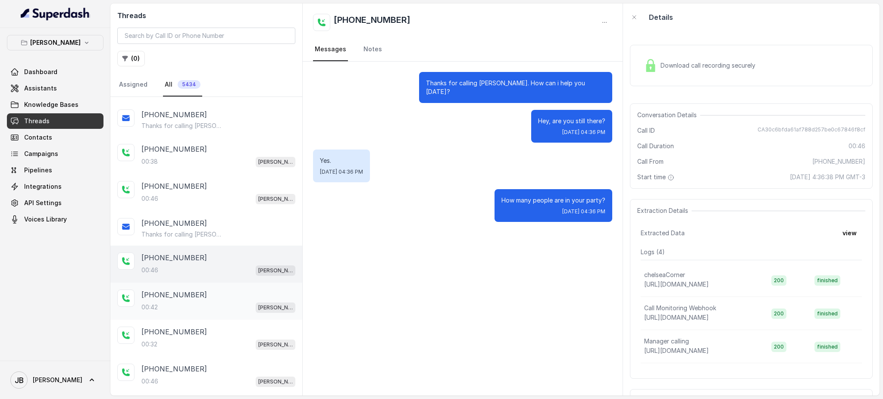
click at [219, 296] on div "[PHONE_NUMBER]:42 [GEOGRAPHIC_DATA]" at bounding box center [218, 301] width 154 height 23
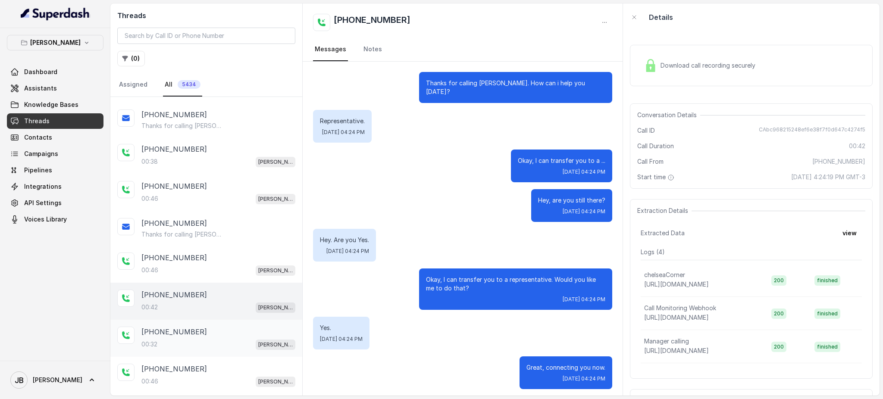
click at [206, 327] on div "[PHONE_NUMBER]" at bounding box center [218, 332] width 154 height 10
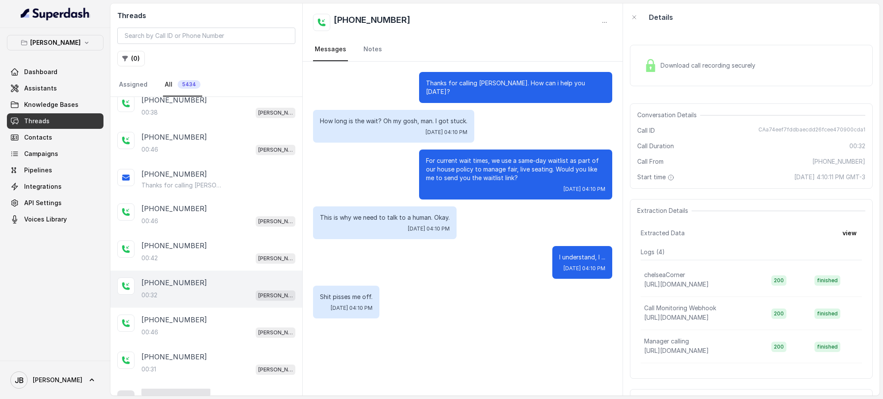
scroll to position [454, 0]
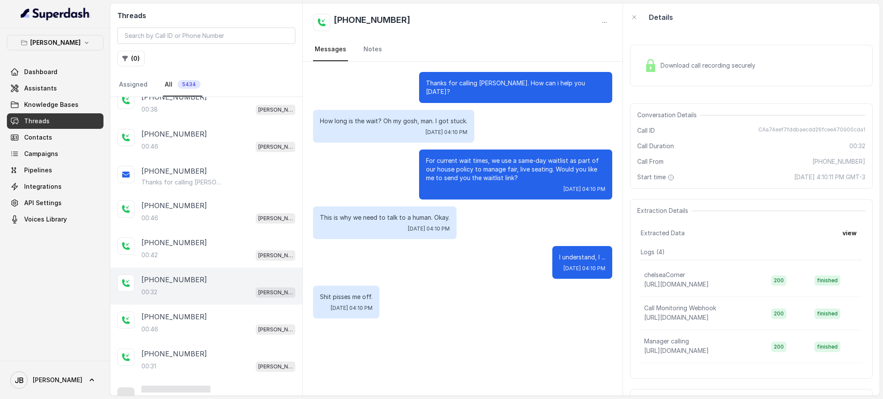
drag, startPoint x: 210, startPoint y: 272, endPoint x: 207, endPoint y: 290, distance: 17.9
click at [210, 275] on div "[PHONE_NUMBER]" at bounding box center [218, 280] width 154 height 10
click at [206, 315] on div "[PHONE_NUMBER]" at bounding box center [218, 317] width 154 height 10
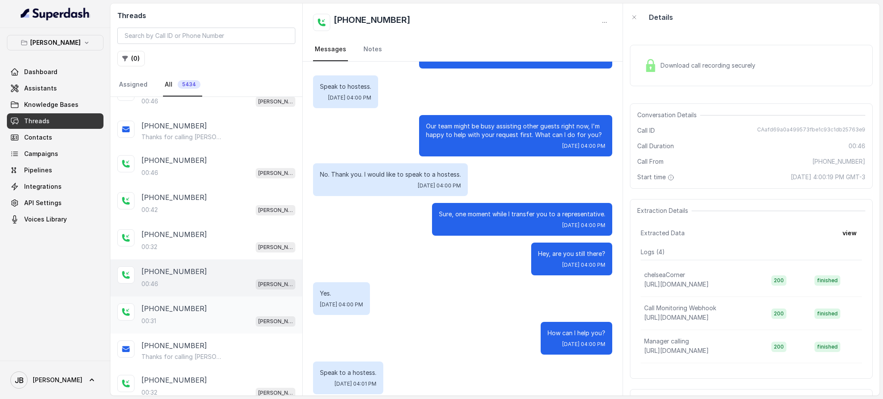
scroll to position [512, 0]
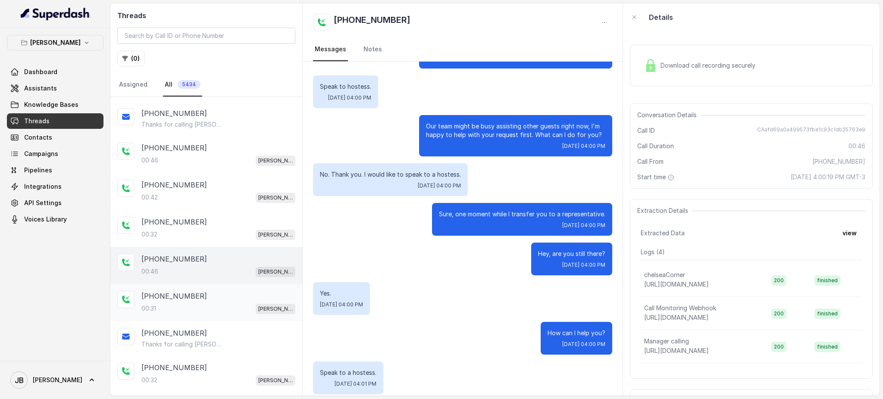
click at [206, 291] on div "[PHONE_NUMBER]" at bounding box center [218, 296] width 154 height 10
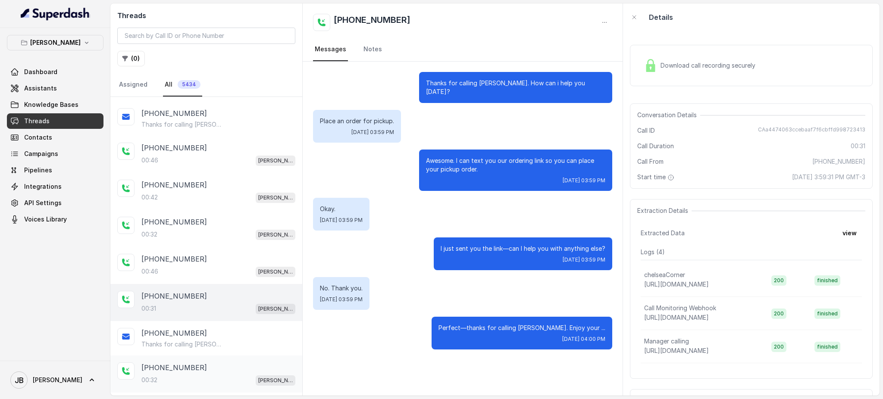
click at [200, 384] on div "[PHONE_NUMBER]:32 [GEOGRAPHIC_DATA]" at bounding box center [206, 374] width 192 height 37
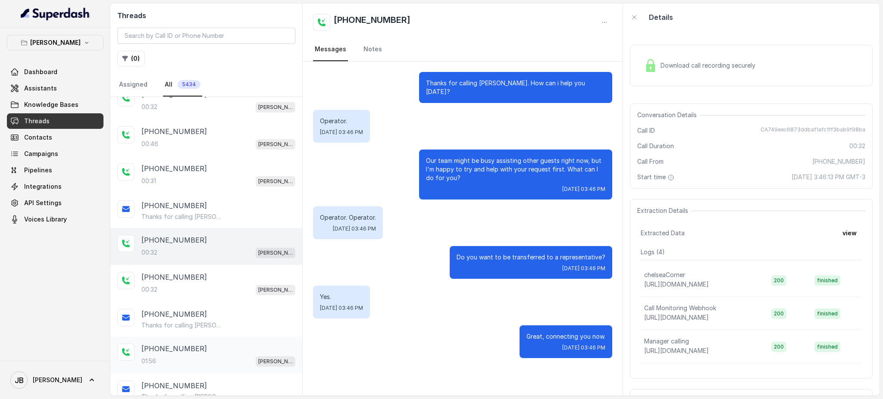
scroll to position [685, 0]
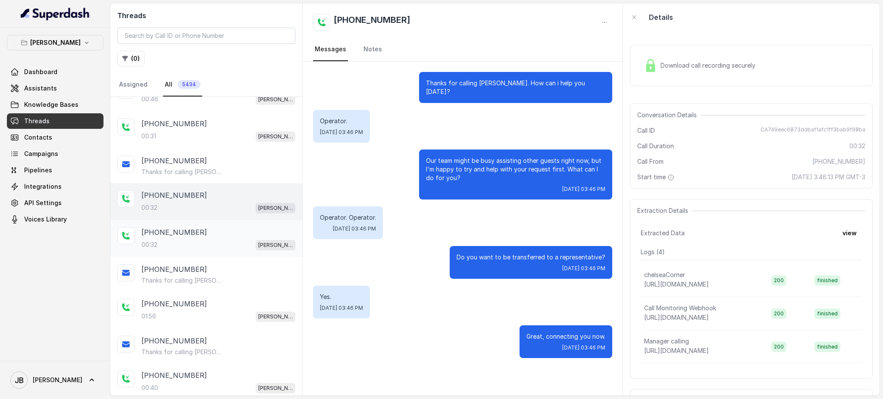
click at [239, 227] on div "[PHONE_NUMBER]" at bounding box center [218, 232] width 154 height 10
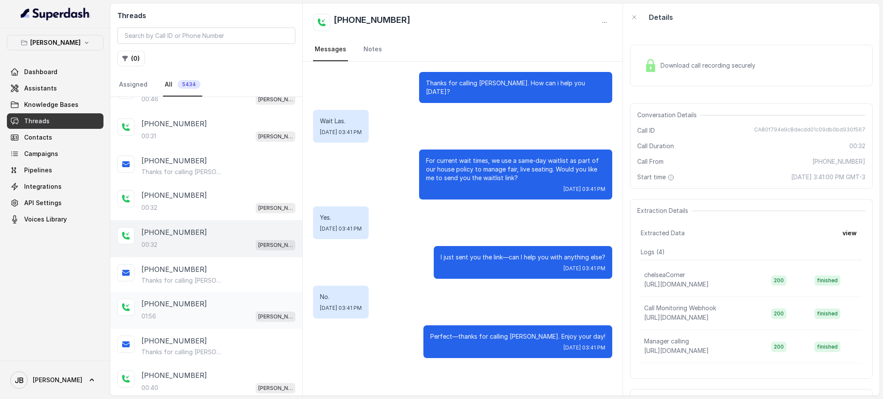
click at [216, 302] on div "[PHONE_NUMBER]:56 [GEOGRAPHIC_DATA]" at bounding box center [218, 310] width 154 height 23
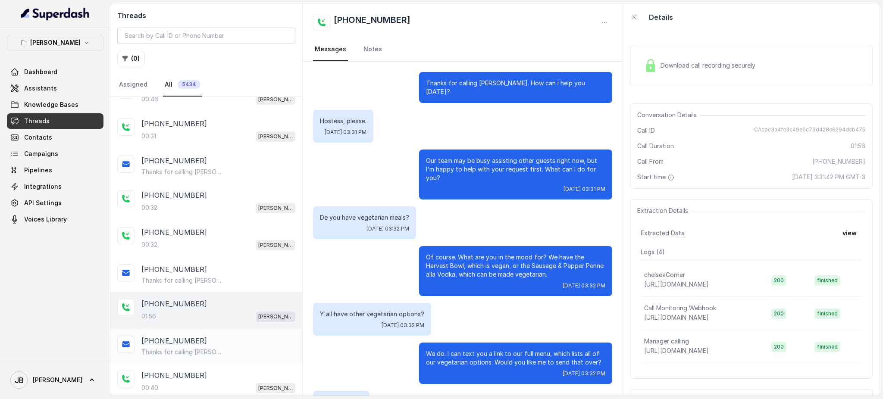
scroll to position [513, 0]
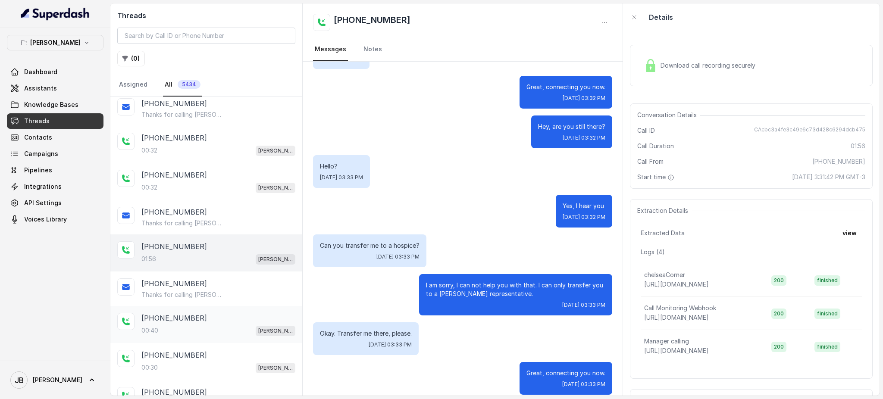
click at [209, 326] on div "00:40 [PERSON_NAME]" at bounding box center [218, 330] width 154 height 11
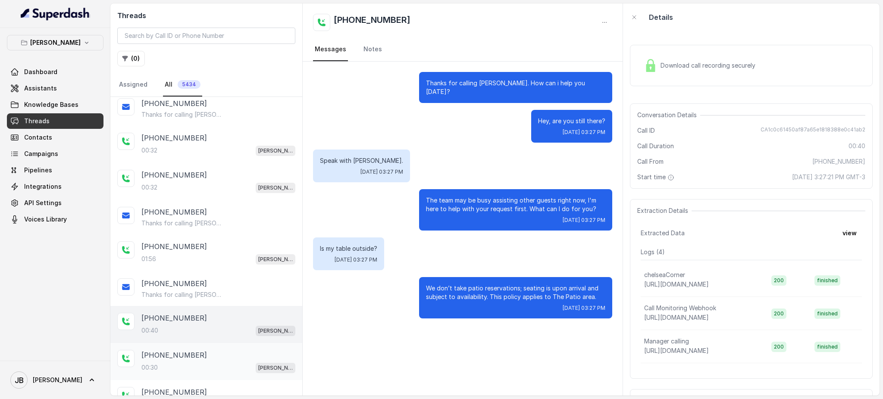
click at [206, 362] on div "00:30 [PERSON_NAME]" at bounding box center [218, 367] width 154 height 11
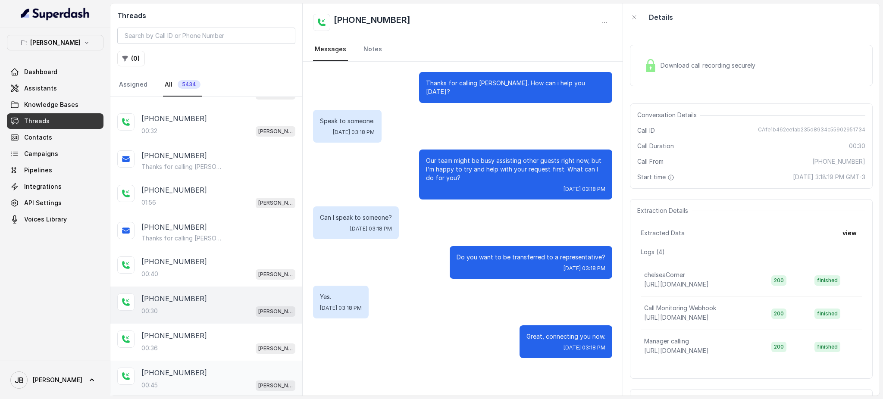
scroll to position [815, 0]
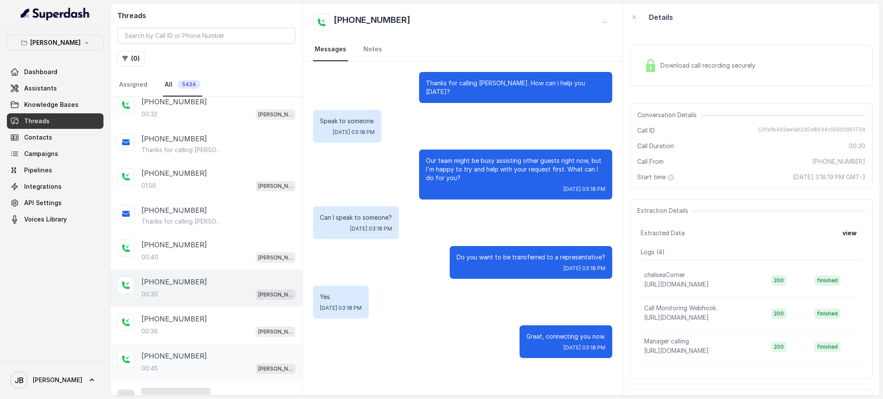
drag, startPoint x: 206, startPoint y: 310, endPoint x: 208, endPoint y: 356, distance: 45.8
click at [205, 314] on div "[PHONE_NUMBER]" at bounding box center [218, 319] width 154 height 10
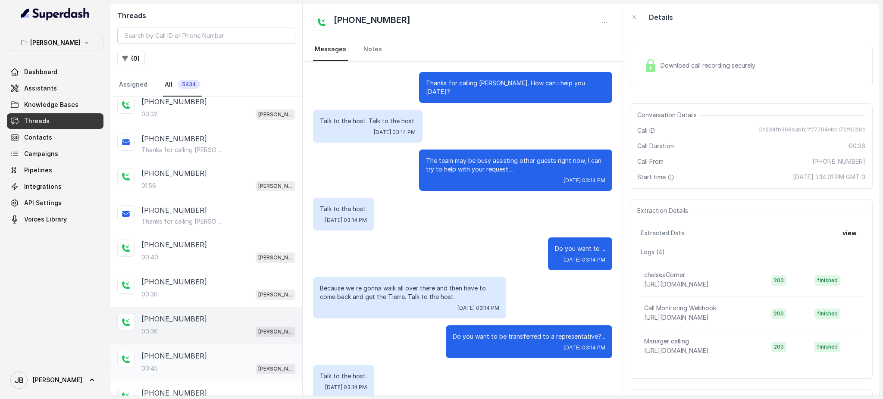
click at [208, 363] on div "00:45 [PERSON_NAME]" at bounding box center [218, 368] width 154 height 11
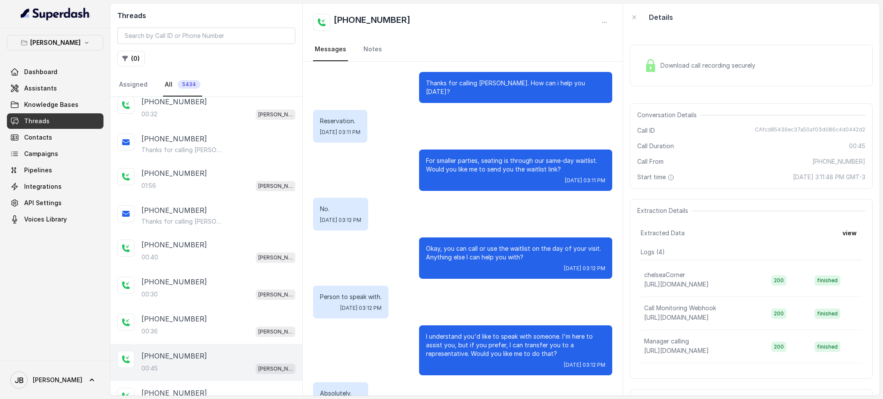
scroll to position [60, 0]
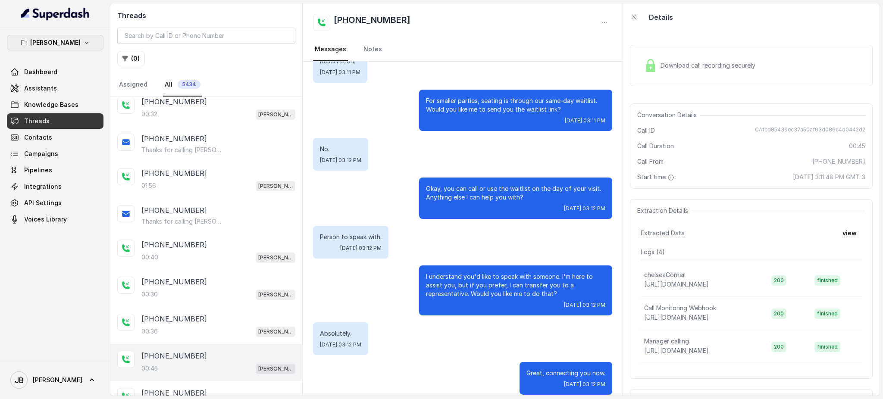
click at [73, 50] on div "[PERSON_NAME] Dashboard Assistants Knowledge Bases Threads Contacts Campaigns P…" at bounding box center [55, 131] width 97 height 192
click at [85, 41] on icon "button" at bounding box center [86, 42] width 7 height 7
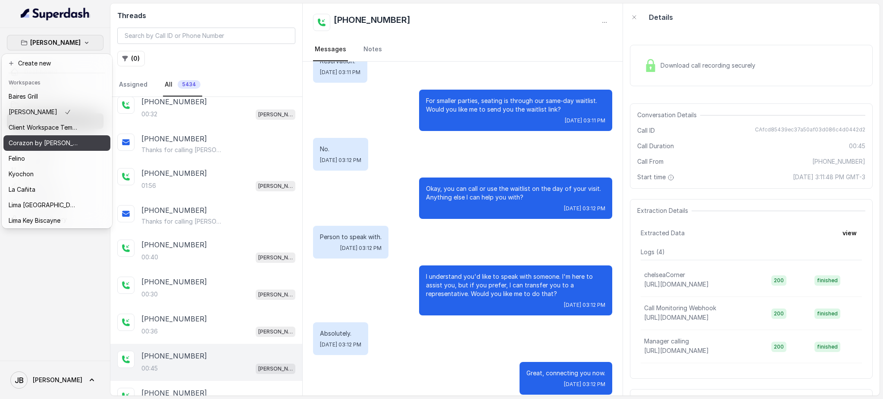
scroll to position [57, 0]
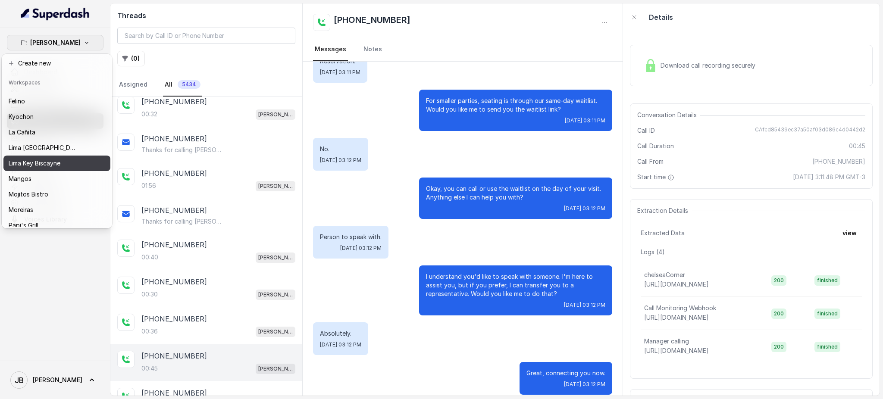
click at [43, 159] on p "Lima Key Biscayne" at bounding box center [35, 163] width 52 height 10
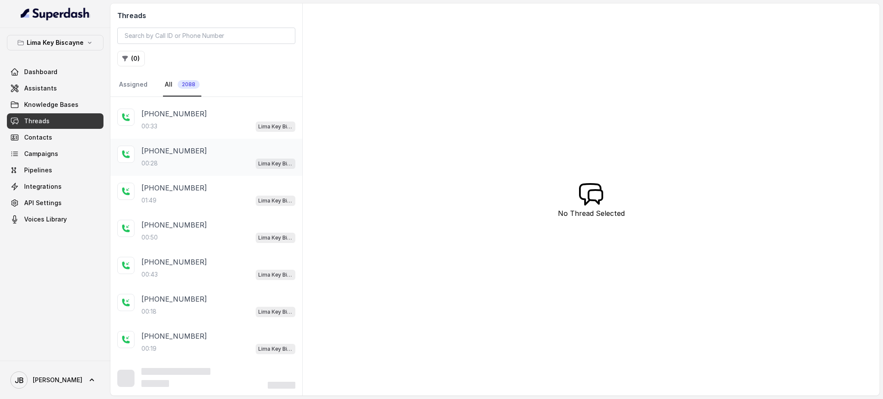
scroll to position [92, 0]
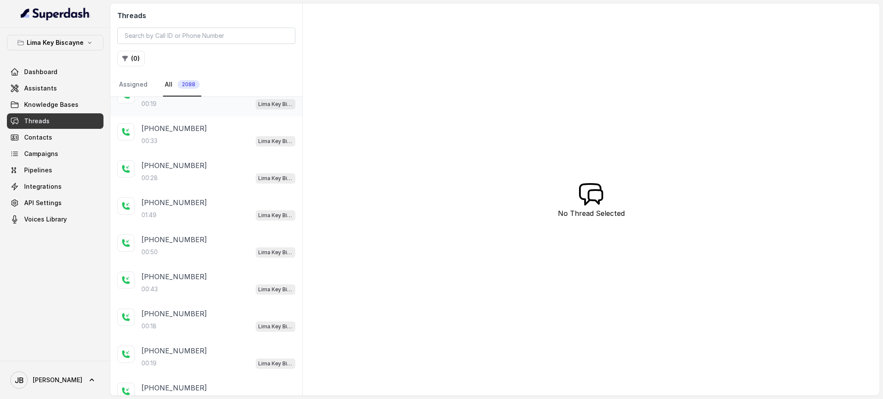
click at [204, 110] on div "[PHONE_NUMBER]:19 [GEOGRAPHIC_DATA] / EN" at bounding box center [206, 97] width 192 height 37
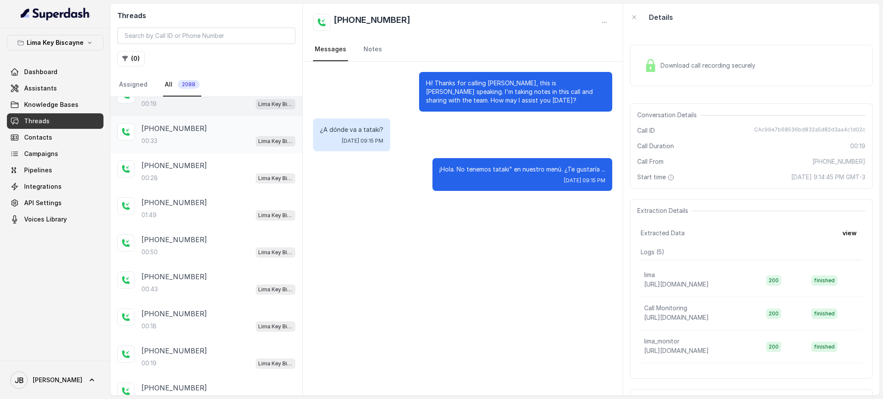
drag, startPoint x: 205, startPoint y: 148, endPoint x: 204, endPoint y: 156, distance: 7.8
click at [205, 148] on div "[PHONE_NUMBER]:33 [GEOGRAPHIC_DATA] / EN" at bounding box center [206, 134] width 192 height 37
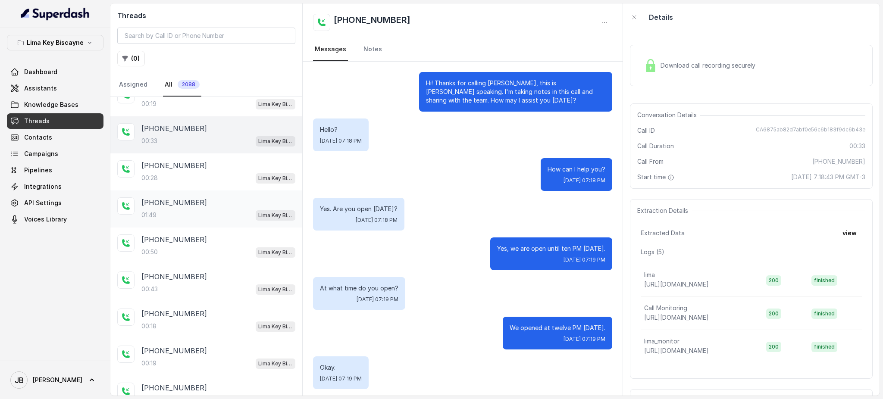
drag, startPoint x: 203, startPoint y: 166, endPoint x: 201, endPoint y: 191, distance: 25.1
click at [203, 169] on div "[PHONE_NUMBER]" at bounding box center [218, 165] width 154 height 10
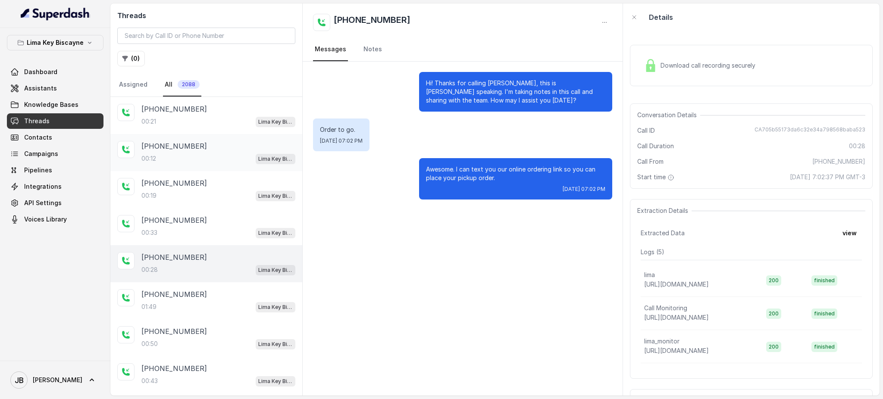
click at [189, 156] on div "00:12 Lima Key Biscayne / EN" at bounding box center [218, 158] width 154 height 11
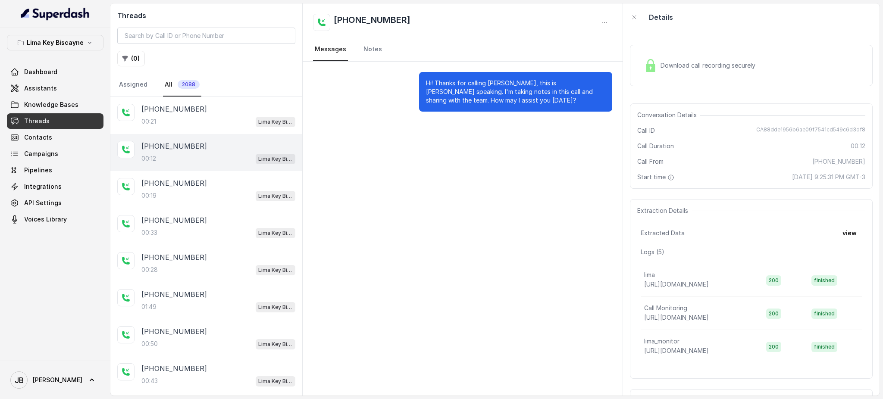
drag, startPoint x: 198, startPoint y: 124, endPoint x: 193, endPoint y: 136, distance: 12.7
click at [197, 125] on div "00:21 Lima Key Biscayne / EN" at bounding box center [218, 121] width 154 height 11
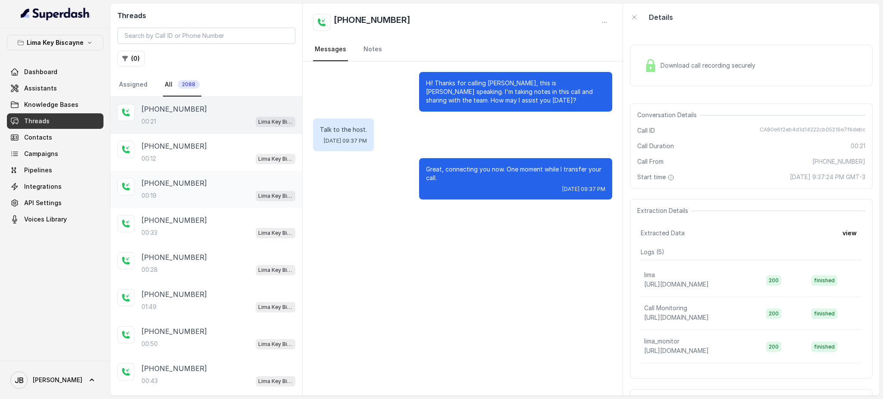
click at [186, 169] on div "[PHONE_NUMBER]:12 [GEOGRAPHIC_DATA] / EN" at bounding box center [206, 152] width 192 height 37
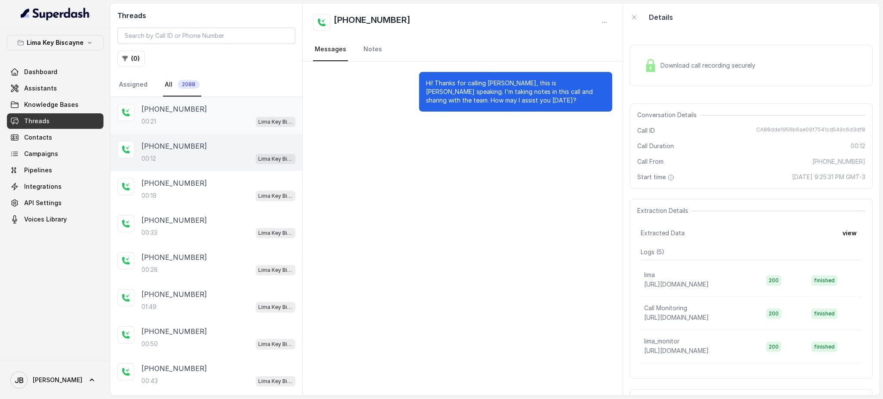
click at [171, 119] on div "00:21 Lima Key Biscayne / EN" at bounding box center [218, 121] width 154 height 11
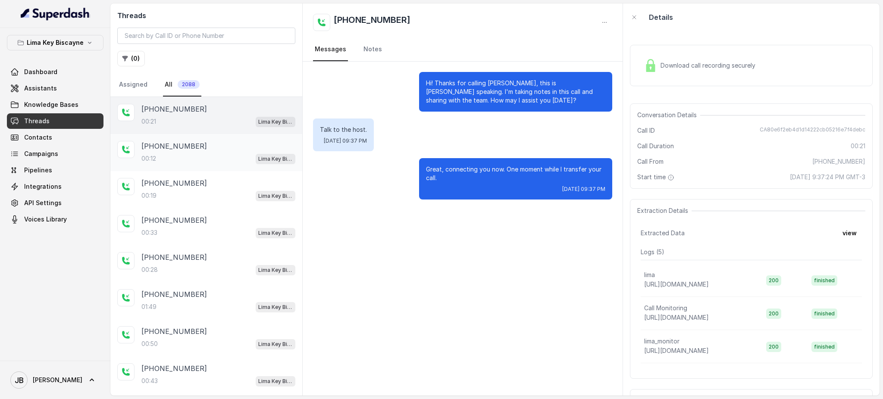
click at [188, 160] on div "00:12 Lima Key Biscayne / EN" at bounding box center [218, 158] width 154 height 11
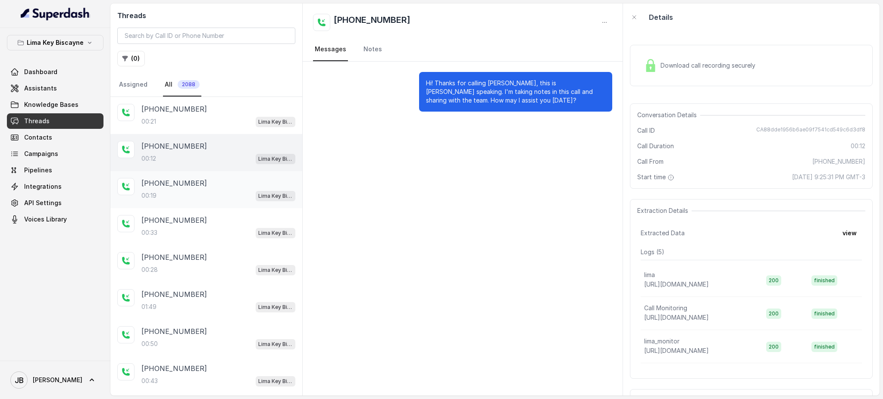
click at [191, 187] on div "[PHONE_NUMBER]:19 [GEOGRAPHIC_DATA] / EN" at bounding box center [218, 189] width 154 height 23
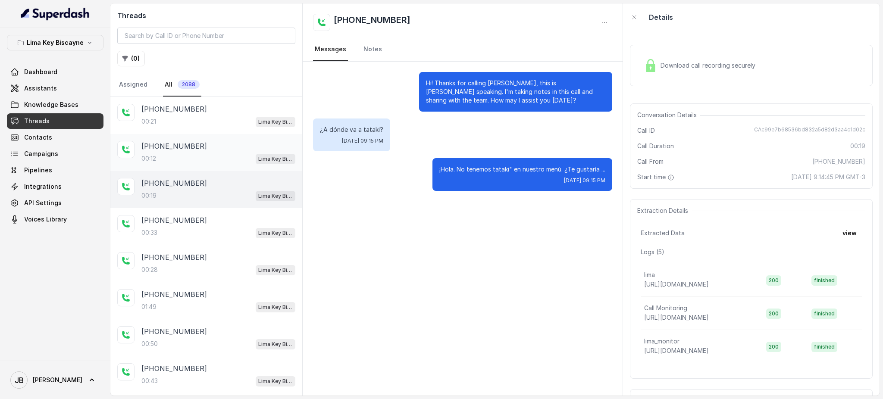
click at [185, 161] on div "00:12 Lima Key Biscayne / EN" at bounding box center [218, 158] width 154 height 11
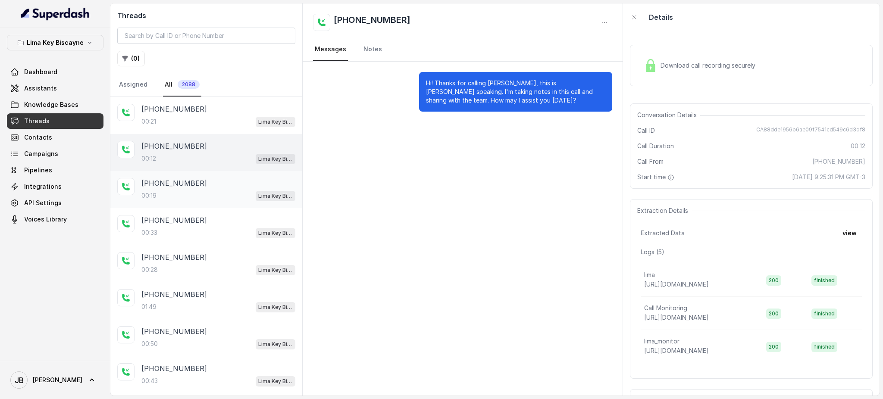
click at [194, 187] on div "[PHONE_NUMBER]" at bounding box center [218, 183] width 154 height 10
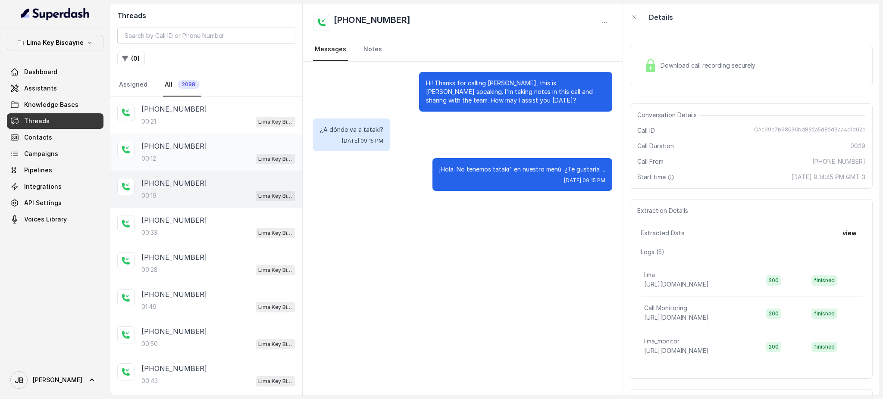
click at [196, 150] on div "[PHONE_NUMBER]:12 [GEOGRAPHIC_DATA] / EN" at bounding box center [218, 152] width 154 height 23
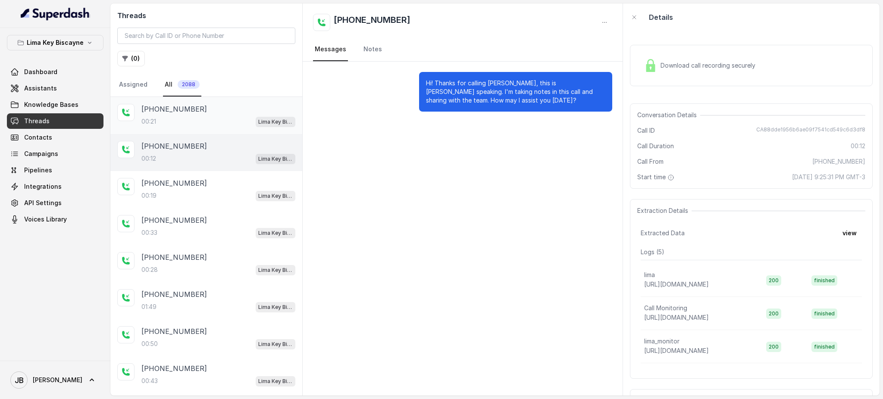
click at [213, 111] on div "[PHONE_NUMBER]" at bounding box center [218, 109] width 154 height 10
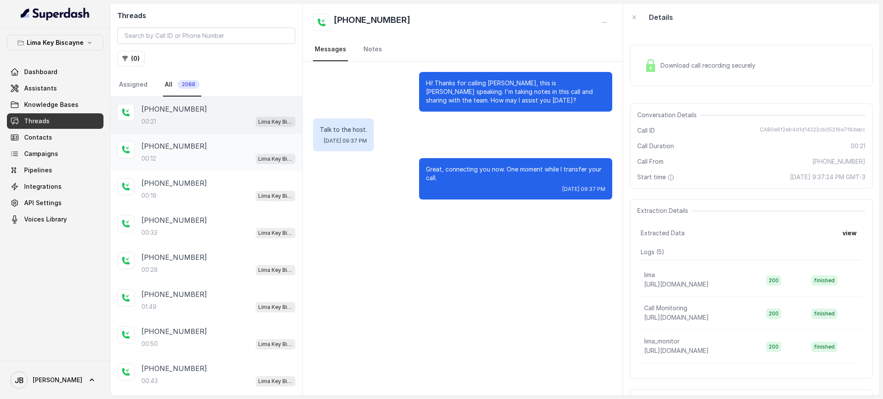
click at [215, 160] on div "00:12 Lima Key Biscayne / EN" at bounding box center [218, 158] width 154 height 11
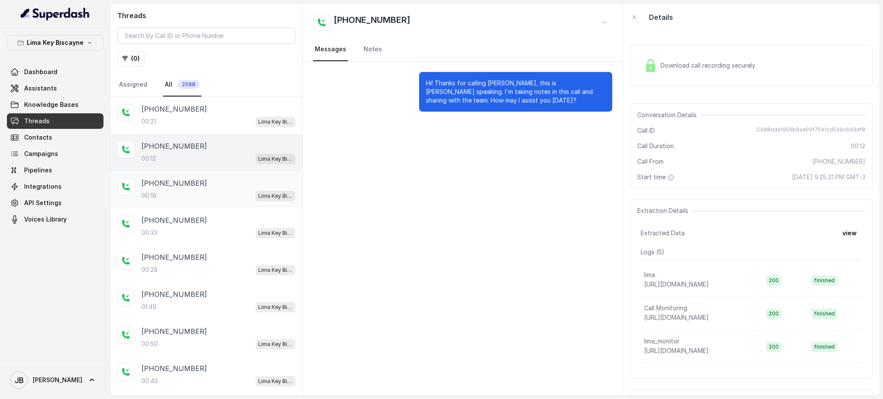
click at [209, 184] on div "[PHONE_NUMBER]" at bounding box center [218, 183] width 154 height 10
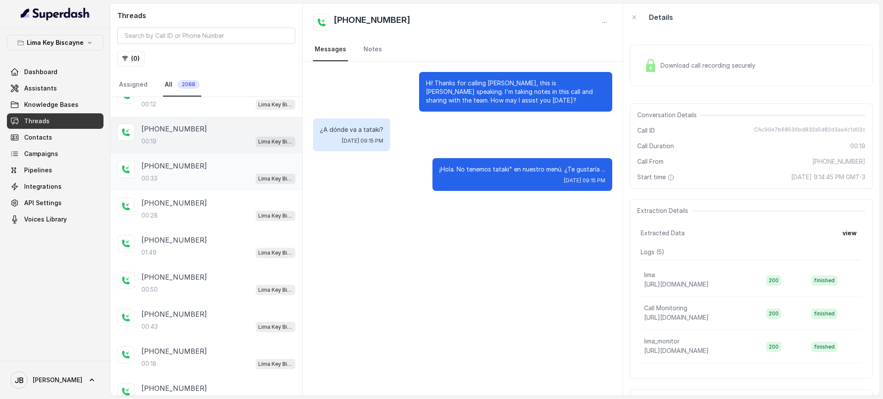
scroll to position [57, 0]
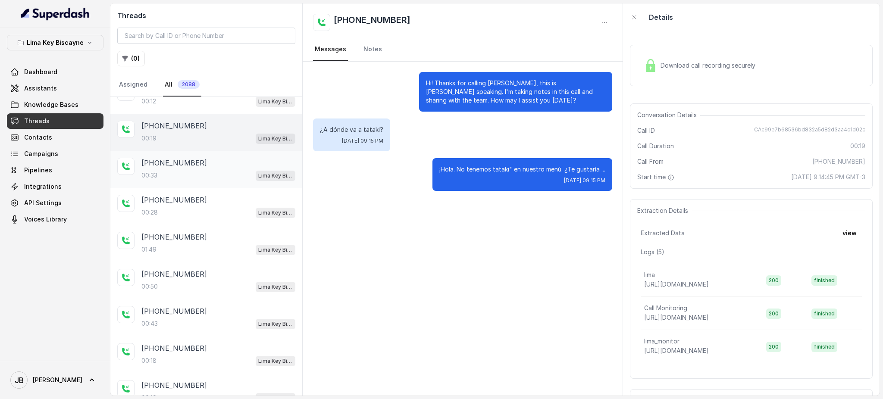
click at [210, 166] on div "[PHONE_NUMBER]:33 [GEOGRAPHIC_DATA] / EN" at bounding box center [218, 169] width 154 height 23
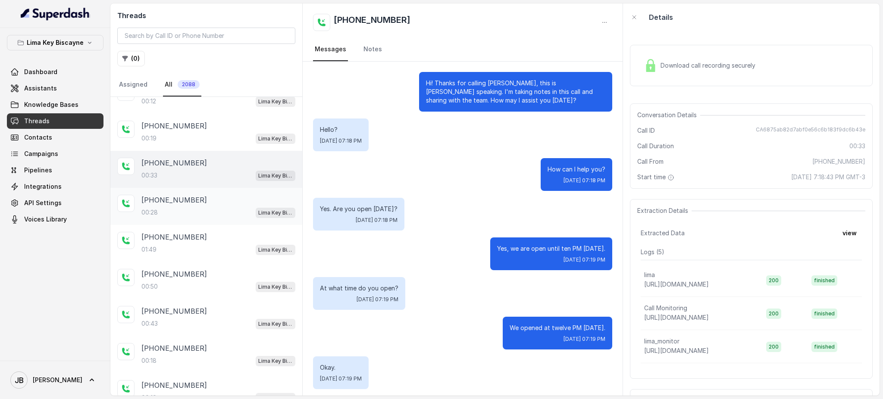
scroll to position [122, 0]
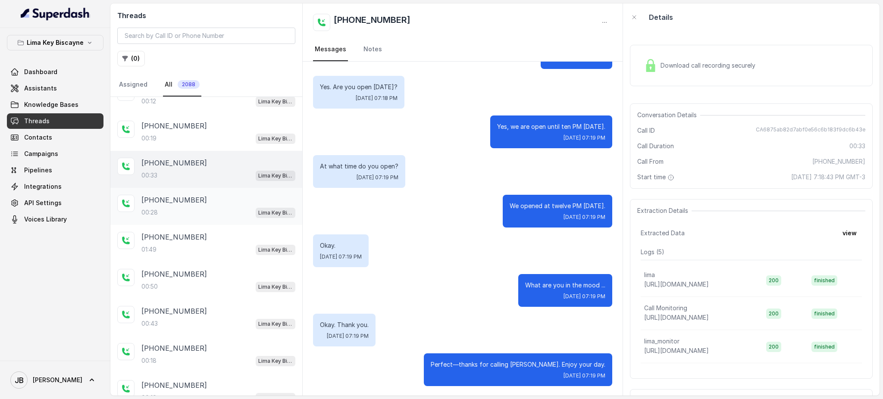
drag, startPoint x: 204, startPoint y: 207, endPoint x: 200, endPoint y: 221, distance: 13.8
click at [204, 209] on div "00:28 Lima Key Biscayne / EN" at bounding box center [218, 212] width 154 height 11
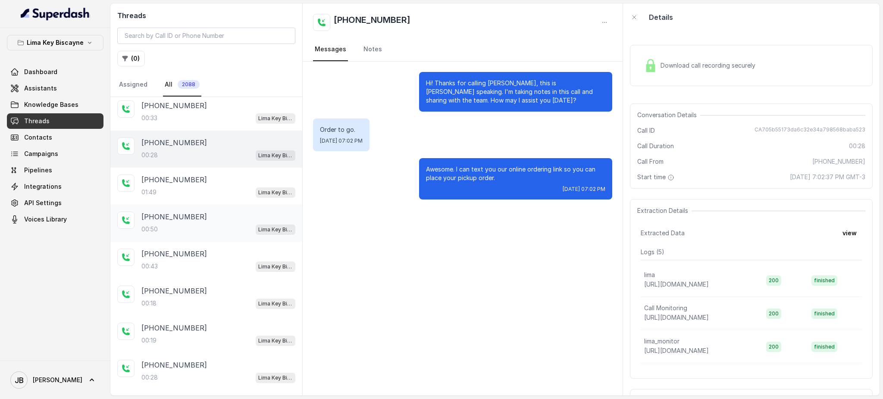
click at [197, 207] on div "[PHONE_NUMBER]:50 [GEOGRAPHIC_DATA] / EN" at bounding box center [206, 223] width 192 height 37
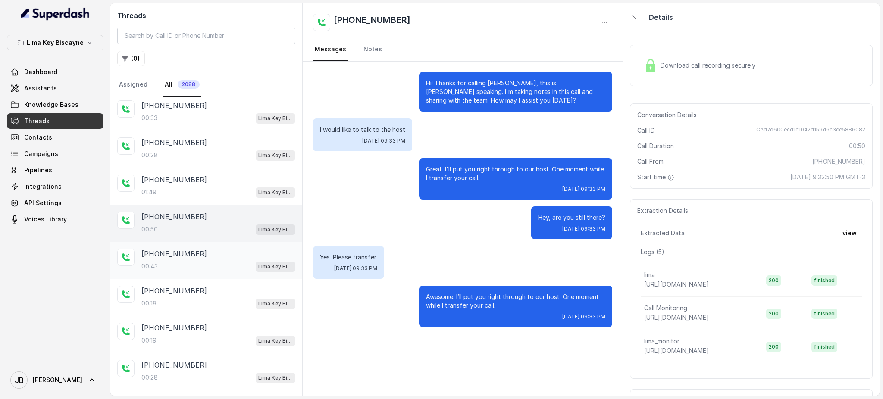
drag, startPoint x: 194, startPoint y: 188, endPoint x: 196, endPoint y: 240, distance: 51.4
click at [193, 190] on div "01:49 Lima Key Biscayne / EN" at bounding box center [218, 192] width 154 height 11
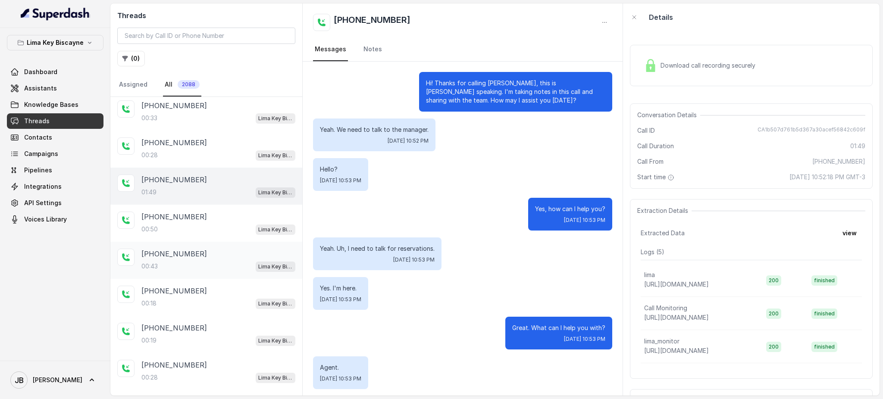
click at [198, 250] on div "[PHONE_NUMBER]" at bounding box center [218, 254] width 154 height 10
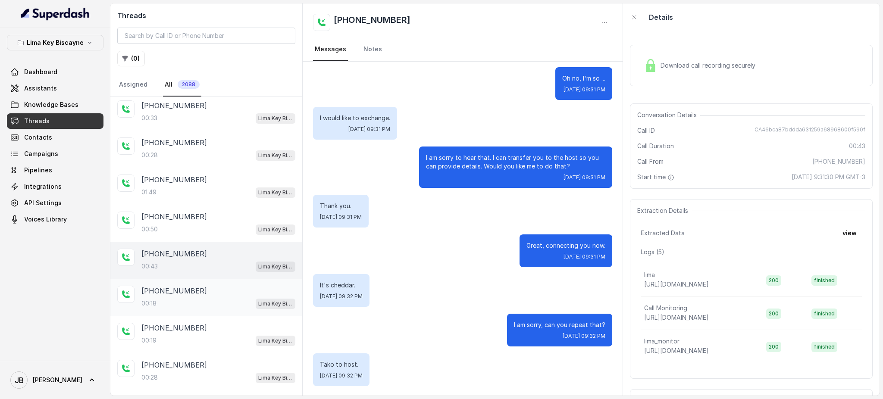
drag, startPoint x: 197, startPoint y: 278, endPoint x: 197, endPoint y: 286, distance: 8.6
click at [197, 279] on div "[PHONE_NUMBER]:18 [GEOGRAPHIC_DATA] / EN" at bounding box center [206, 297] width 192 height 37
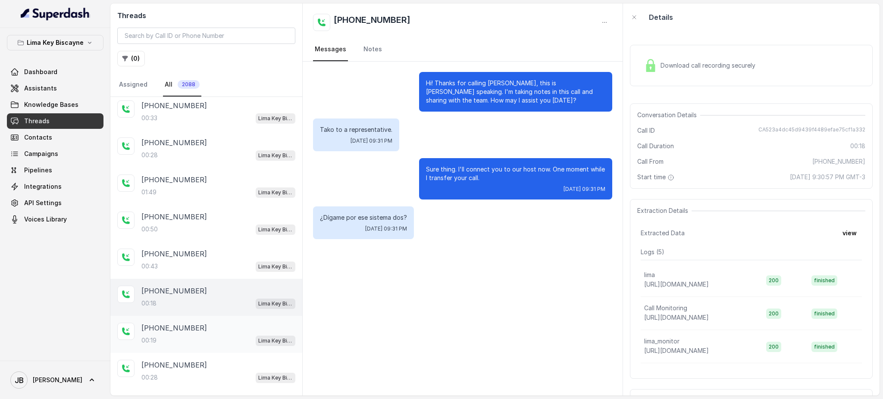
click at [199, 325] on div "[PHONE_NUMBER]" at bounding box center [218, 328] width 154 height 10
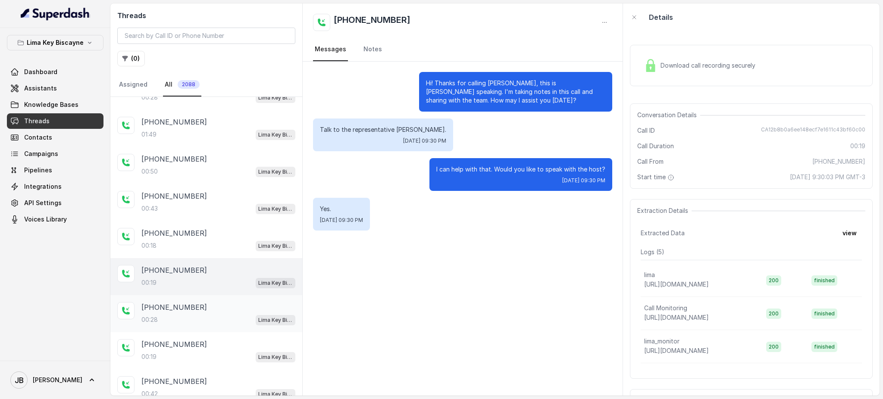
drag, startPoint x: 198, startPoint y: 286, endPoint x: 195, endPoint y: 301, distance: 15.7
click at [197, 290] on div "[PHONE_NUMBER]:19 [GEOGRAPHIC_DATA] / EN" at bounding box center [206, 276] width 192 height 37
click at [197, 309] on div "[PHONE_NUMBER]:28 [GEOGRAPHIC_DATA] / EN" at bounding box center [218, 313] width 154 height 23
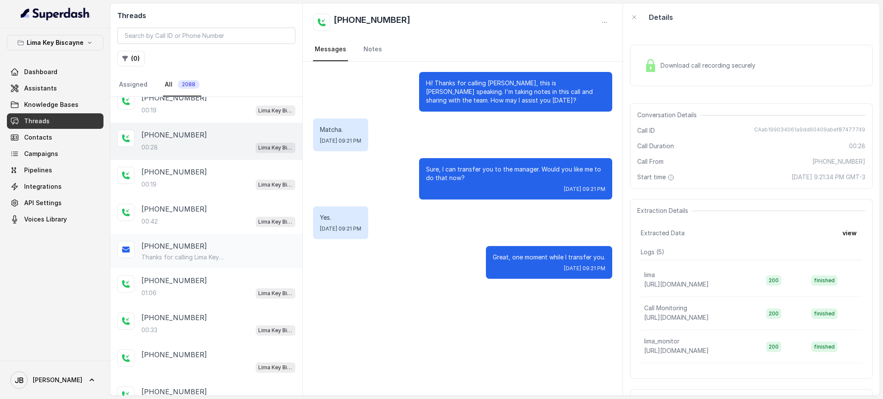
click at [192, 253] on p "Thanks for calling Lima Key Biscayne! Want to make a reservation? [URL][DOMAIN_…" at bounding box center [182, 257] width 83 height 9
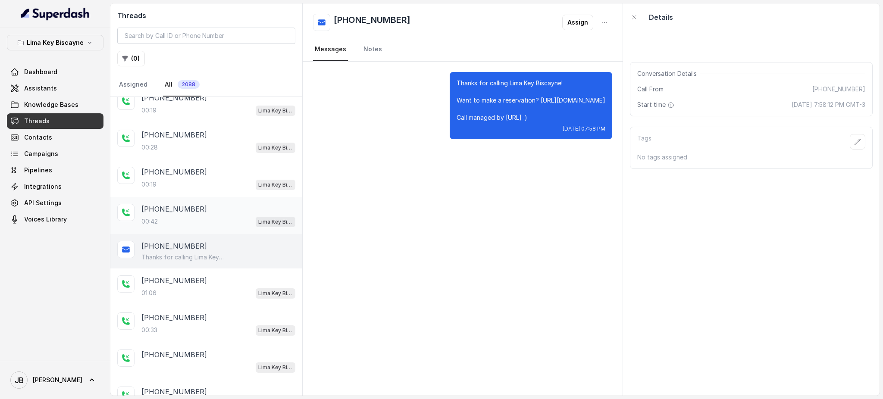
click at [183, 216] on div "00:42 Lima Key Biscayne / EN" at bounding box center [218, 221] width 154 height 11
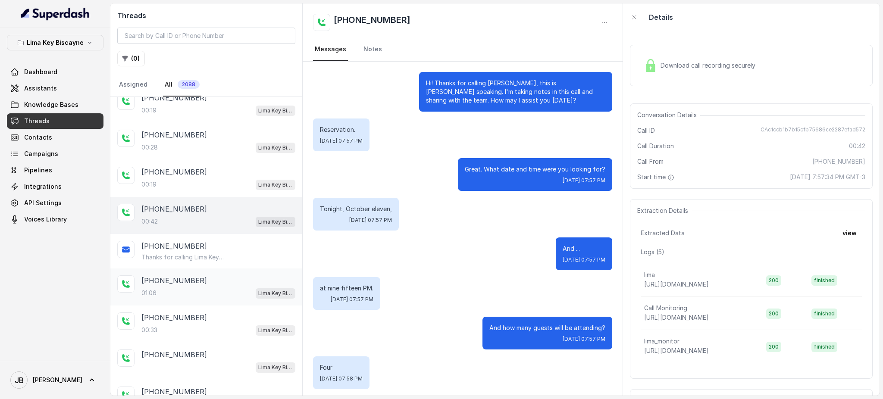
click at [192, 295] on div "[PHONE_NUMBER]:06 [GEOGRAPHIC_DATA] / EN" at bounding box center [206, 287] width 192 height 37
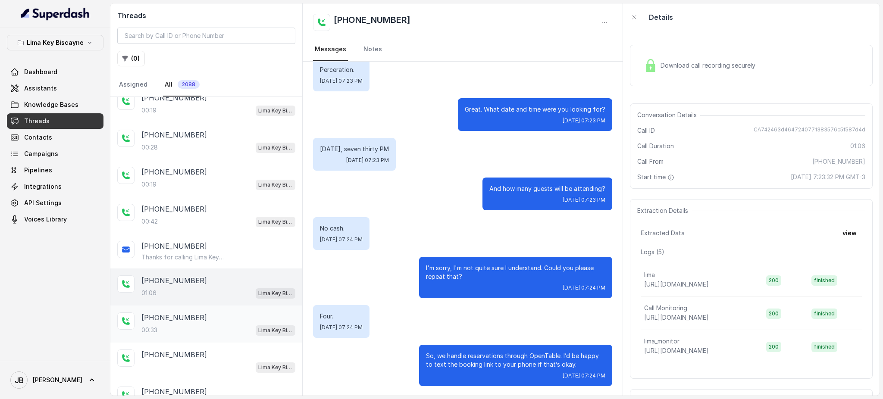
click at [189, 319] on div "[PHONE_NUMBER]:33 [GEOGRAPHIC_DATA] / EN" at bounding box center [218, 324] width 154 height 23
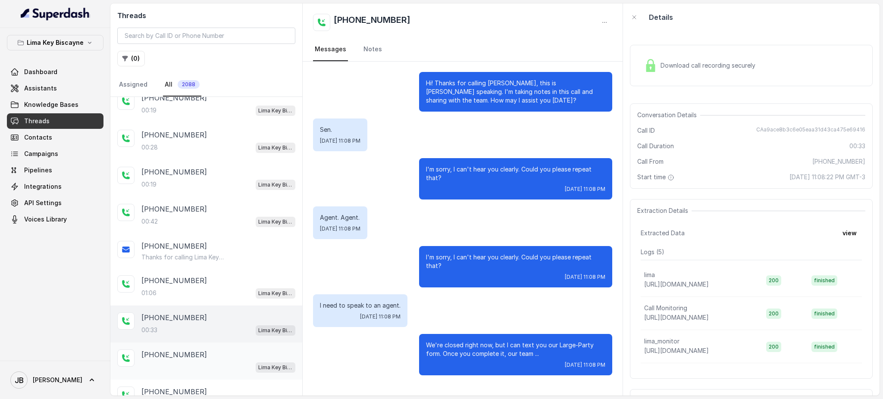
drag, startPoint x: 197, startPoint y: 340, endPoint x: 197, endPoint y: 353, distance: 12.9
click at [197, 347] on div "[PHONE_NUMBER] [GEOGRAPHIC_DATA] / EN" at bounding box center [206, 361] width 192 height 37
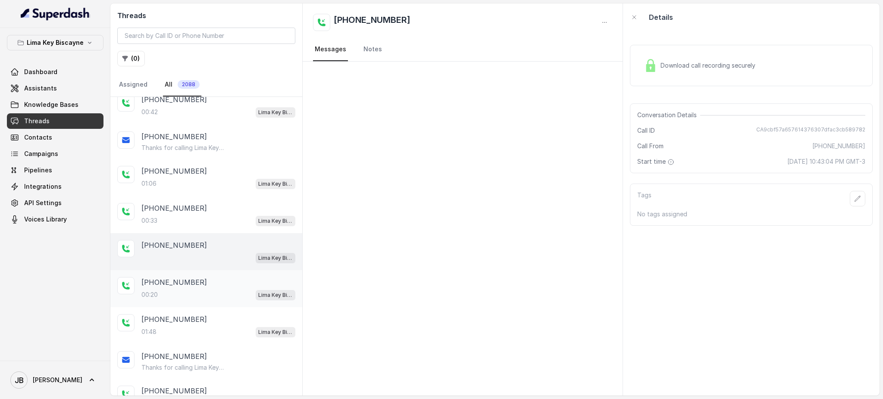
drag, startPoint x: 212, startPoint y: 268, endPoint x: 211, endPoint y: 280, distance: 12.1
click at [211, 270] on div "[PHONE_NUMBER]:20 [GEOGRAPHIC_DATA] / EN" at bounding box center [206, 288] width 192 height 37
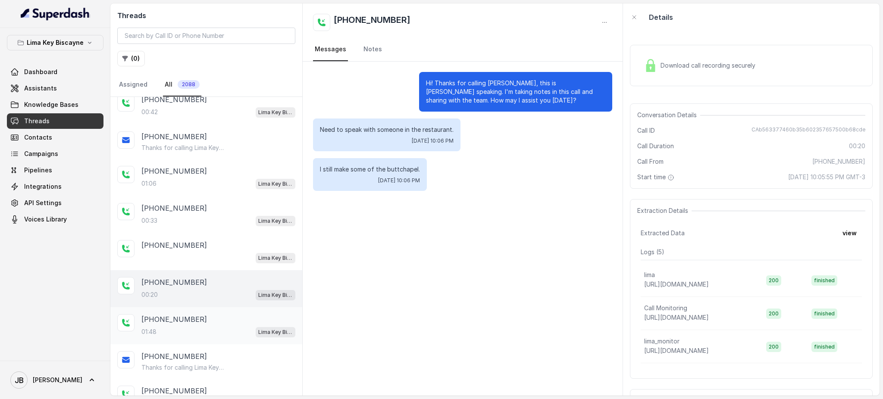
click at [215, 317] on div "[PHONE_NUMBER]" at bounding box center [218, 319] width 154 height 10
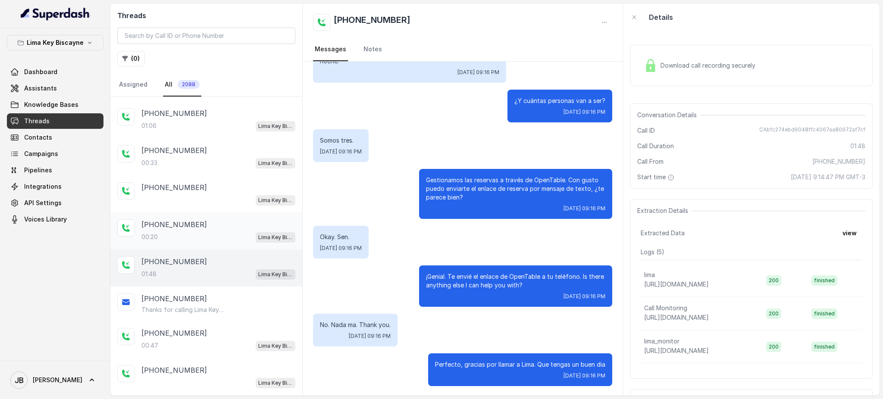
drag, startPoint x: 196, startPoint y: 253, endPoint x: 196, endPoint y: 241, distance: 11.6
click at [196, 250] on div "[PHONE_NUMBER]:48 [GEOGRAPHIC_DATA] / EN" at bounding box center [206, 268] width 192 height 37
click at [198, 232] on div "00:20 Lima Key Biscayne / EN" at bounding box center [218, 237] width 154 height 11
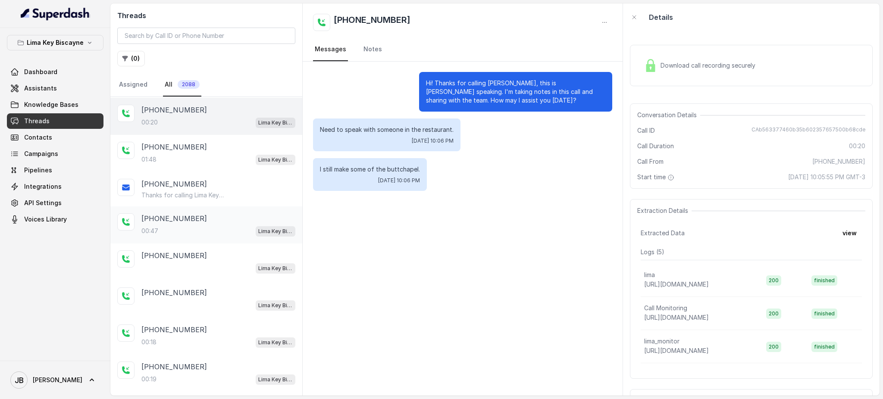
click at [171, 229] on div "00:47 Lima Key Biscayne / EN" at bounding box center [218, 230] width 154 height 11
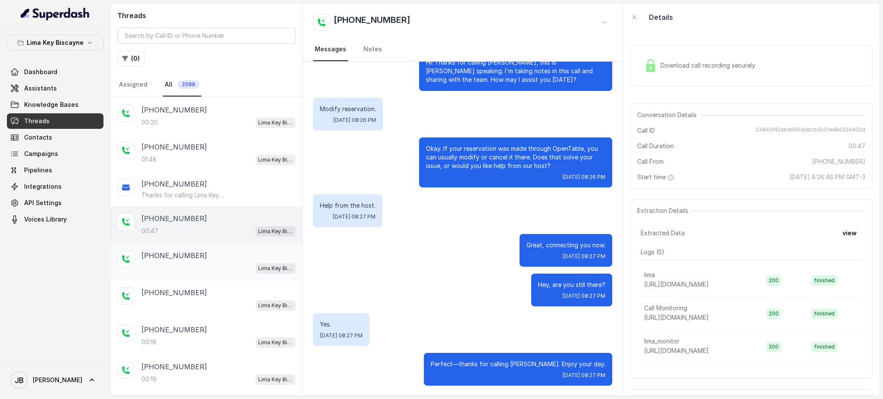
click at [194, 254] on div "[PHONE_NUMBER] [GEOGRAPHIC_DATA] / EN" at bounding box center [218, 261] width 154 height 23
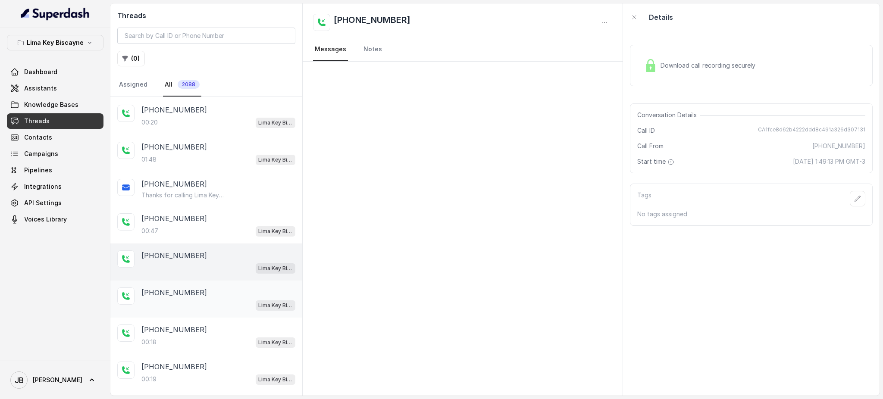
drag, startPoint x: 205, startPoint y: 289, endPoint x: 205, endPoint y: 298, distance: 9.1
click at [205, 290] on div "[PHONE_NUMBER] [GEOGRAPHIC_DATA] / EN" at bounding box center [218, 299] width 154 height 23
click at [215, 337] on div "00:18 Lima Key Biscayne / EN" at bounding box center [218, 342] width 154 height 11
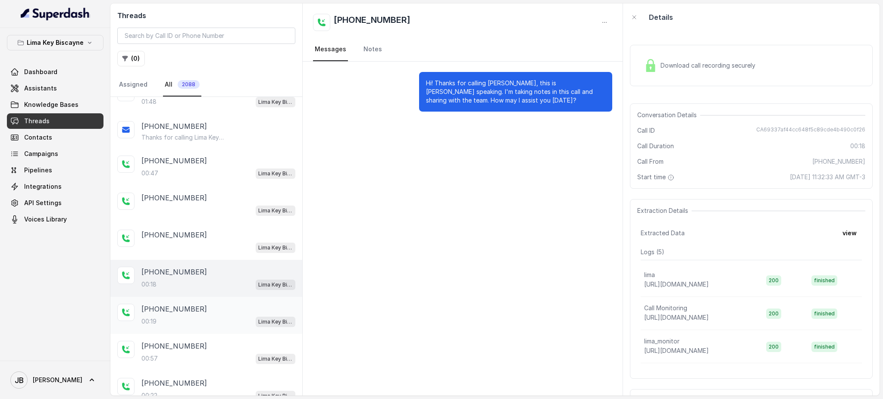
click at [194, 316] on div "00:19 Lima Key Biscayne / EN" at bounding box center [218, 321] width 154 height 11
click at [178, 282] on div "[PHONE_NUMBER]:18 [GEOGRAPHIC_DATA] / EN" at bounding box center [206, 278] width 192 height 37
drag, startPoint x: 188, startPoint y: 307, endPoint x: 177, endPoint y: 279, distance: 29.5
click at [188, 306] on div "[PHONE_NUMBER]:19 [GEOGRAPHIC_DATA] / EN" at bounding box center [218, 315] width 154 height 23
click at [175, 279] on div "00:18 Lima Key Biscayne / EN" at bounding box center [218, 284] width 154 height 11
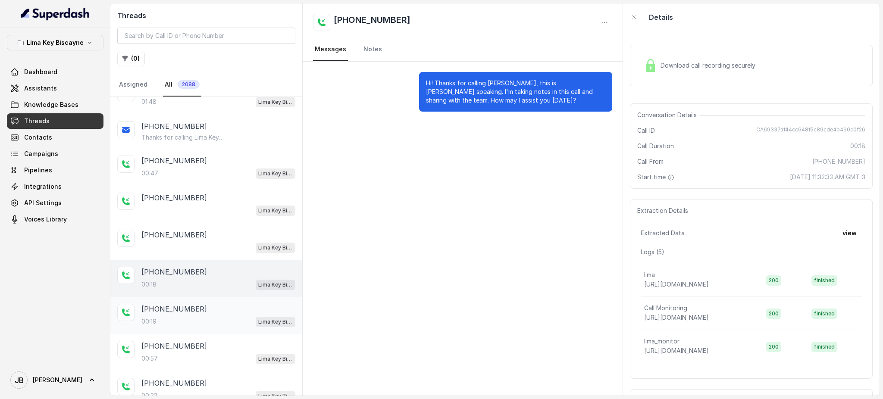
click at [182, 316] on div "00:19 Lima Key Biscayne / EN" at bounding box center [218, 321] width 154 height 11
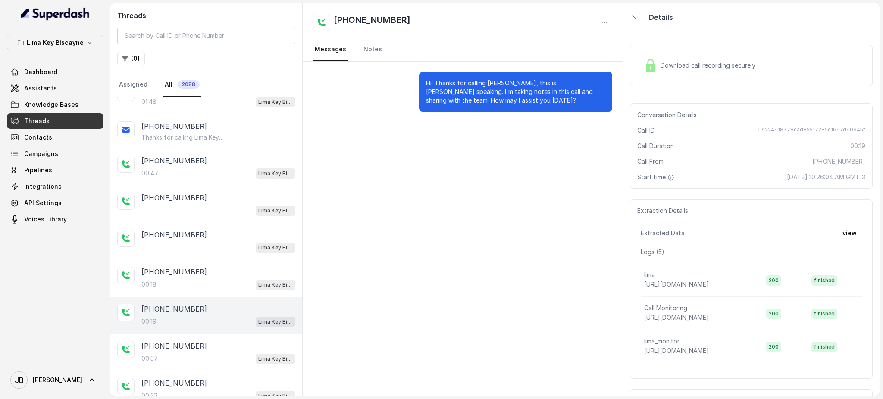
click at [715, 80] on div "Download call recording securely" at bounding box center [751, 65] width 243 height 41
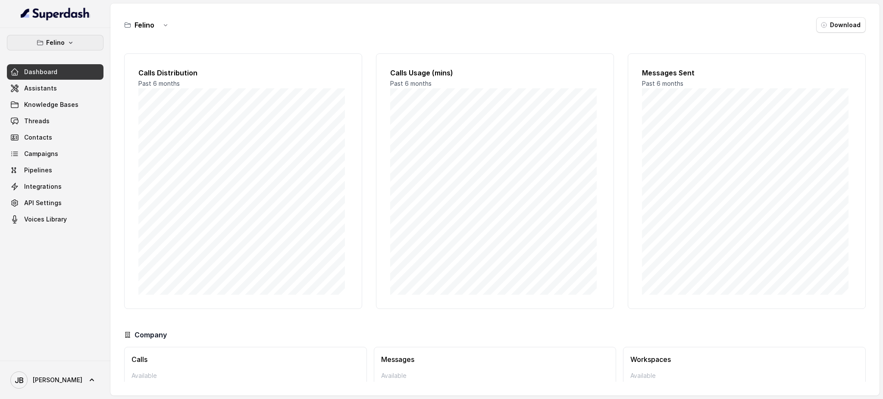
click at [57, 47] on button "Felino" at bounding box center [55, 43] width 97 height 16
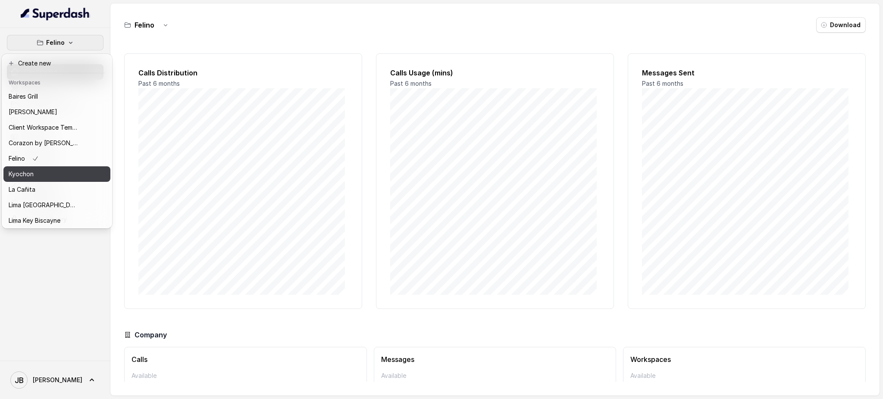
scroll to position [119, 0]
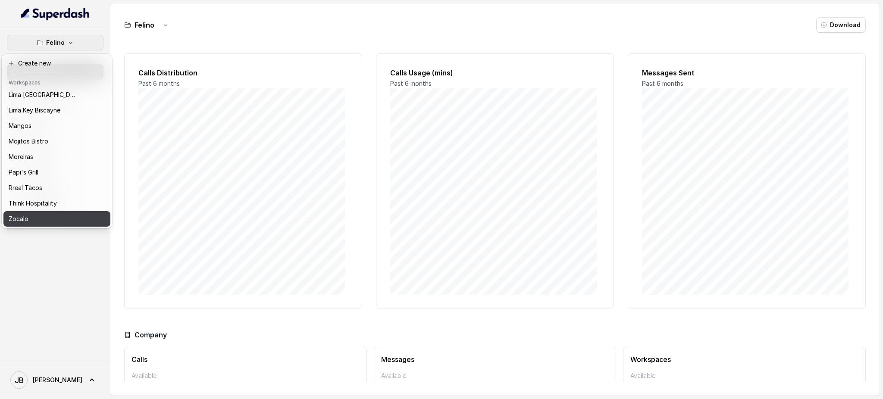
click at [47, 214] on div "Zocalo" at bounding box center [43, 219] width 69 height 10
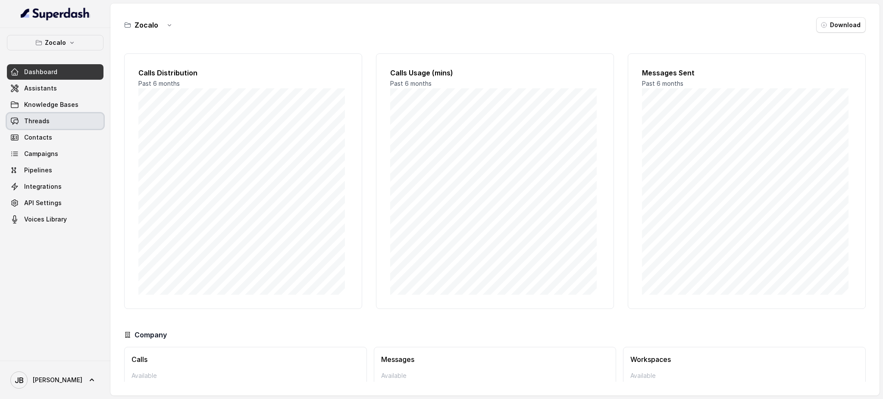
click at [66, 121] on link "Threads" at bounding box center [55, 121] width 97 height 16
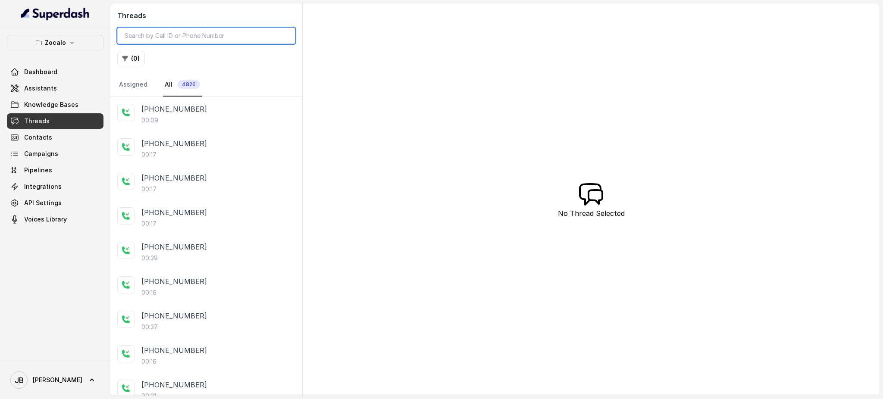
click at [209, 34] on input "search" at bounding box center [206, 36] width 178 height 16
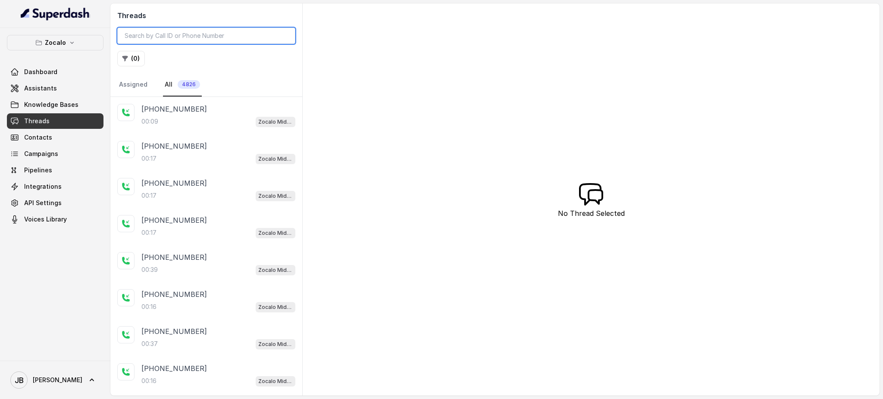
paste input "CA8ad367f83a07ea13cbc449ba544e4598"
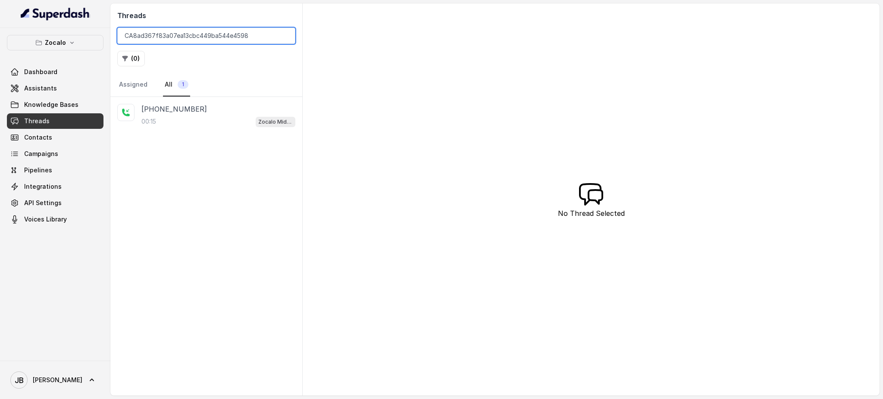
paste input "ffc7b432614674641f4786a39e2383e4"
click at [201, 31] on input "CAffc7b432614674641f4786a39e2383e4" at bounding box center [206, 36] width 178 height 16
paste input "8e2c7a3333a21d43bf16c8ba2fc0e472"
click at [203, 116] on div "00:13 Zocalo Midtown / EN" at bounding box center [218, 121] width 154 height 11
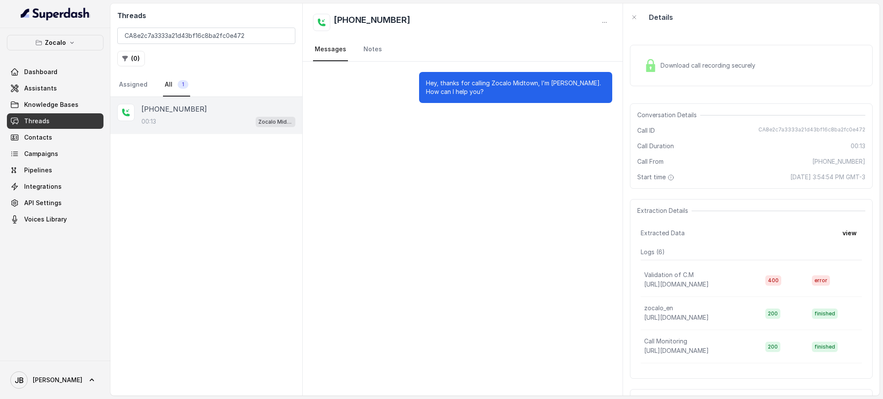
click at [181, 25] on div "Threads CA8e2c7a3333a21d43bf16c8ba2fc0e472 ( 0 ) Assigned All 1" at bounding box center [206, 50] width 192 height 94
click at [188, 31] on input "CA8e2c7a3333a21d43bf16c8ba2fc0e472" at bounding box center [206, 36] width 178 height 16
paste input "a358c4200c9fbdb7f6a7f62be4e8cd31"
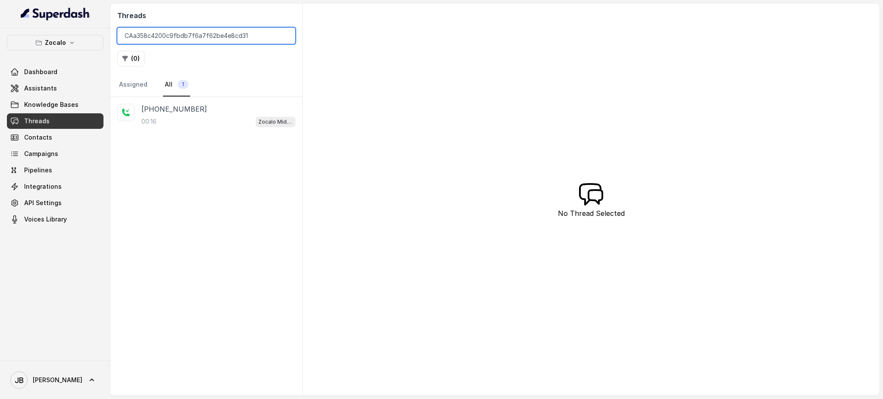
type input "CAa358c4200c9fbdb7f6a7f62be4e8cd31"
